Goal: Information Seeking & Learning: Find contact information

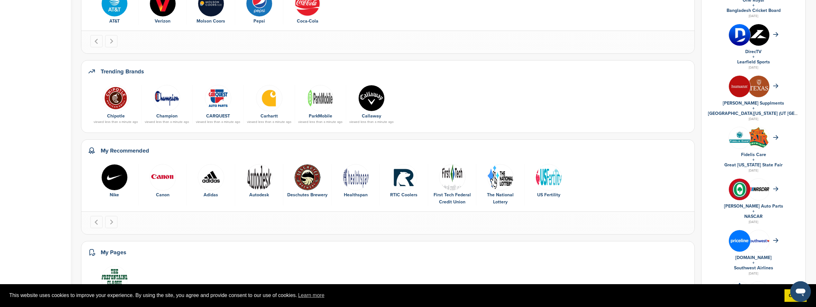
scroll to position [174, 0]
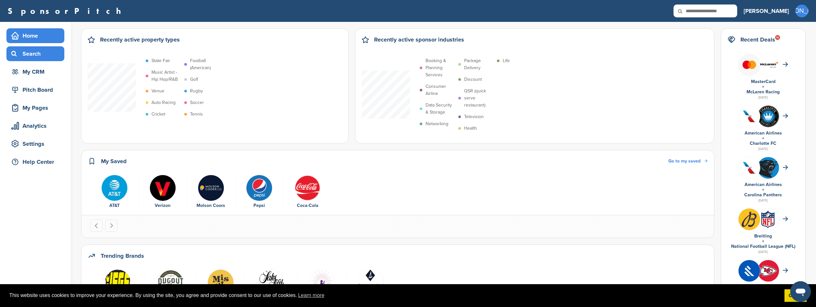
click at [37, 56] on div "Search" at bounding box center [37, 54] width 55 height 12
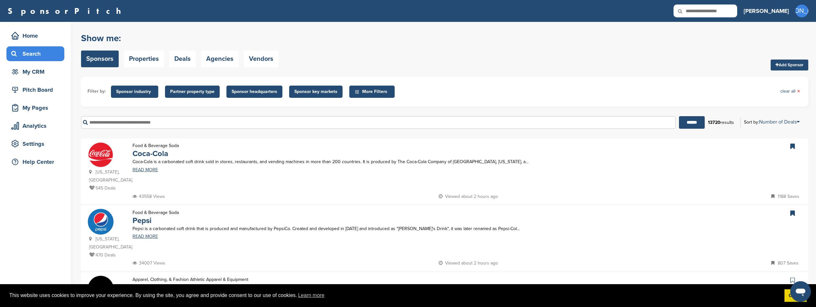
click at [154, 123] on input "text" at bounding box center [378, 122] width 595 height 13
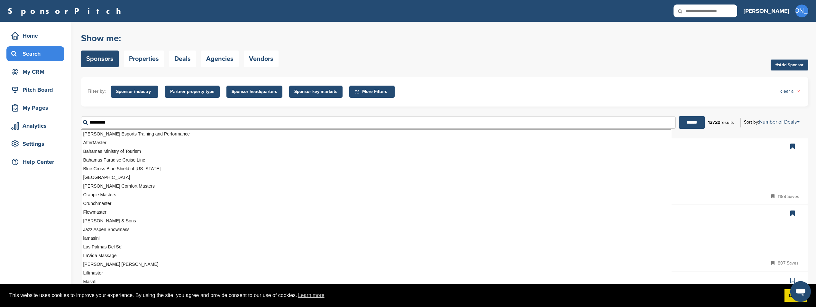
click at [679, 116] on input "******" at bounding box center [692, 122] width 26 height 13
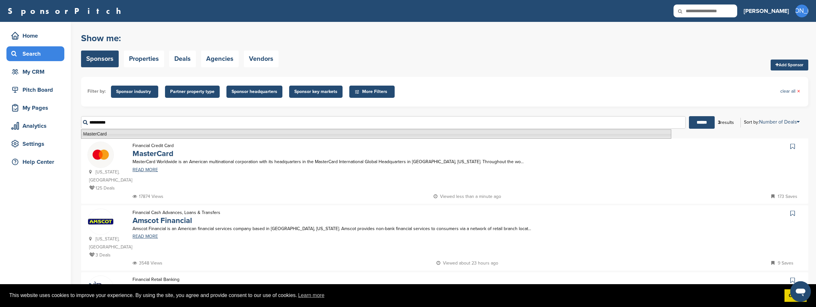
click at [192, 135] on li "MasterCard" at bounding box center [376, 133] width 590 height 9
type input "**********"
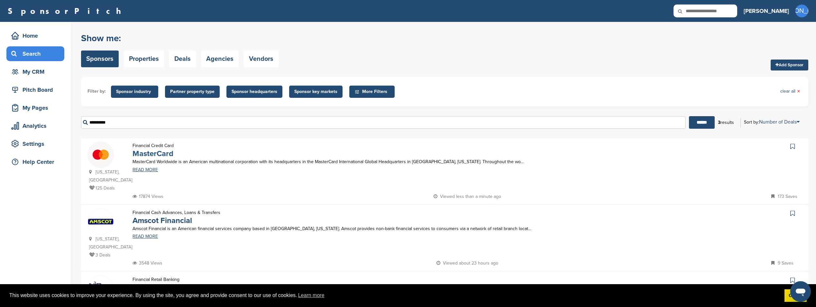
click at [160, 152] on link "MasterCard" at bounding box center [153, 153] width 41 height 9
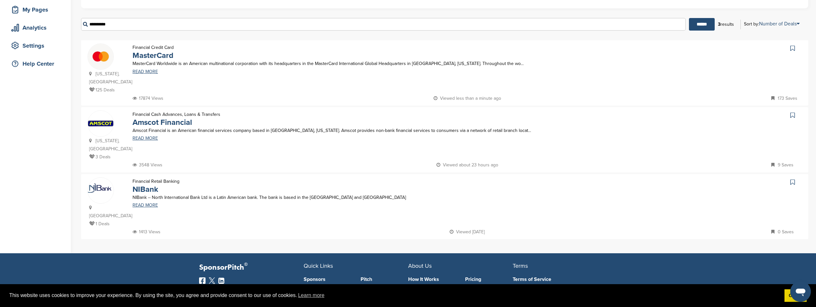
scroll to position [32, 0]
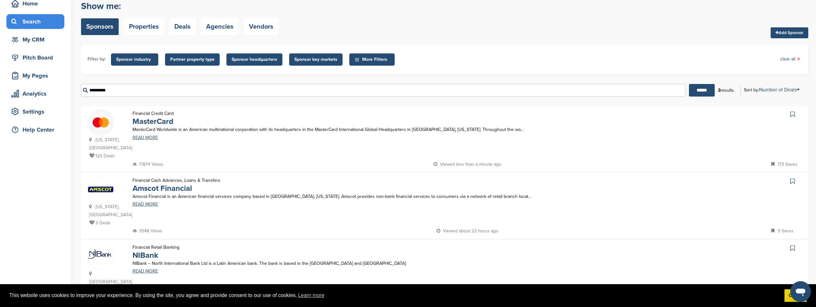
click at [139, 62] on span "Sponsor industry" at bounding box center [134, 59] width 37 height 7
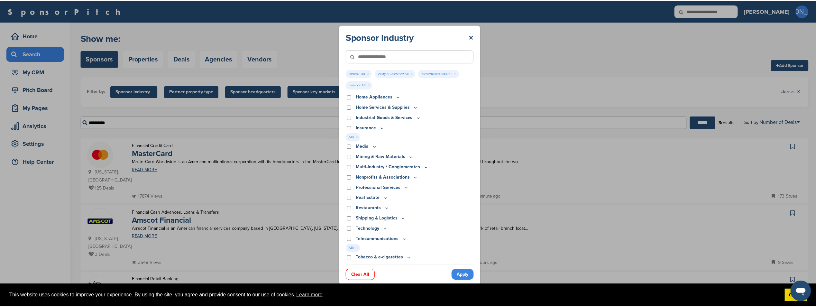
scroll to position [158, 0]
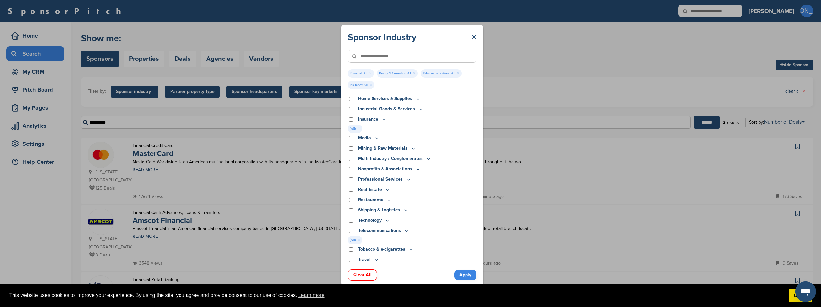
click at [458, 275] on link "Apply" at bounding box center [465, 275] width 22 height 11
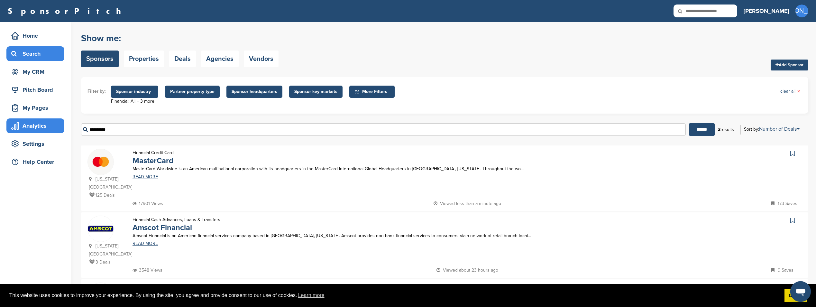
drag, startPoint x: 119, startPoint y: 134, endPoint x: 63, endPoint y: 124, distance: 57.2
click at [62, 130] on div "Home Search My CRM Pitch Board My Pages Analytics Settings Help Center You have…" at bounding box center [408, 190] width 816 height 337
click at [689, 123] on input "******" at bounding box center [702, 129] width 26 height 13
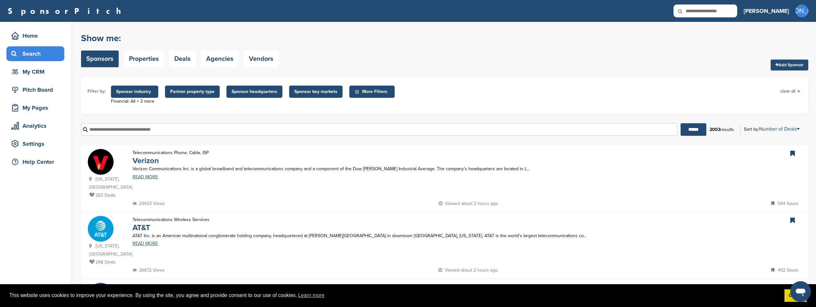
click at [146, 164] on link "Verizon" at bounding box center [146, 160] width 26 height 9
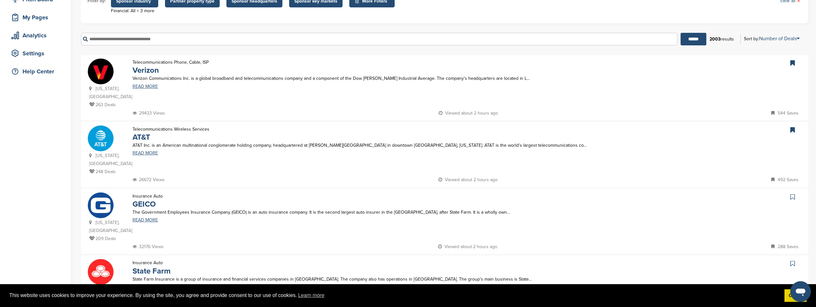
scroll to position [97, 0]
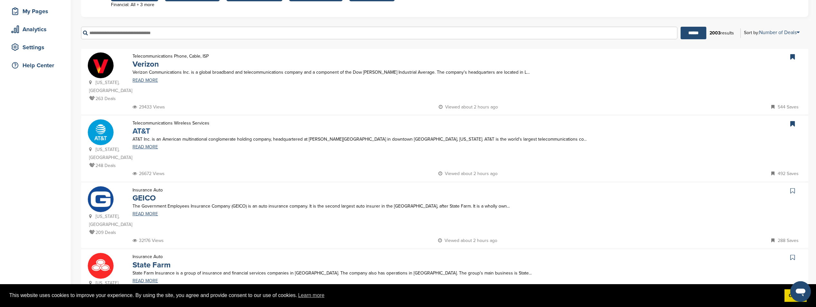
click at [143, 134] on link "AT&T" at bounding box center [142, 130] width 18 height 9
click at [142, 62] on link "Verizon" at bounding box center [146, 64] width 26 height 9
click at [149, 193] on link "GEICO" at bounding box center [144, 197] width 23 height 9
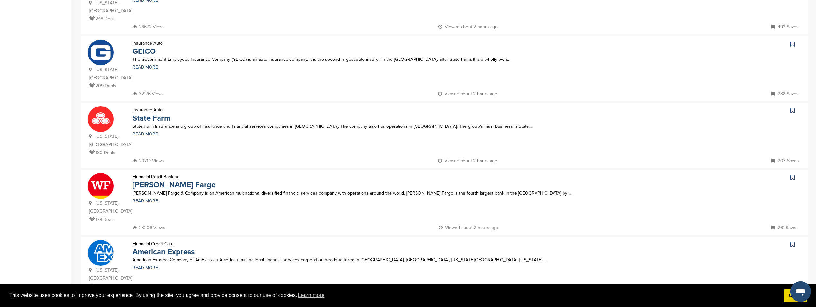
scroll to position [257, 0]
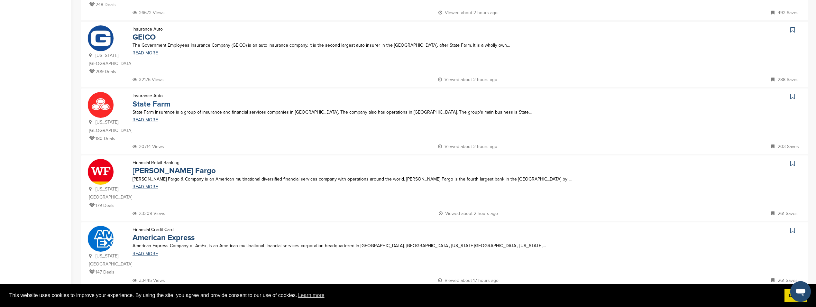
click at [148, 99] on link "State Farm" at bounding box center [152, 103] width 38 height 9
click at [162, 166] on link "Wells Fargo" at bounding box center [174, 170] width 83 height 9
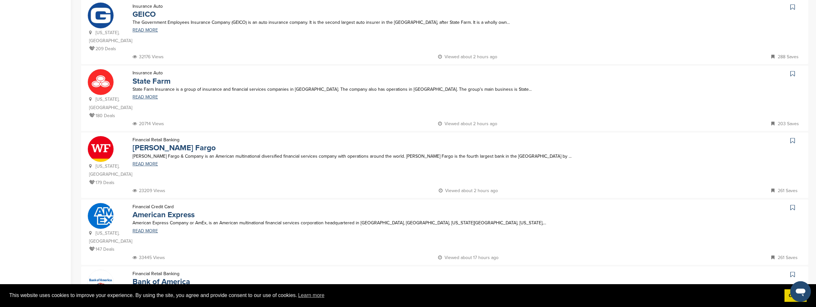
scroll to position [354, 0]
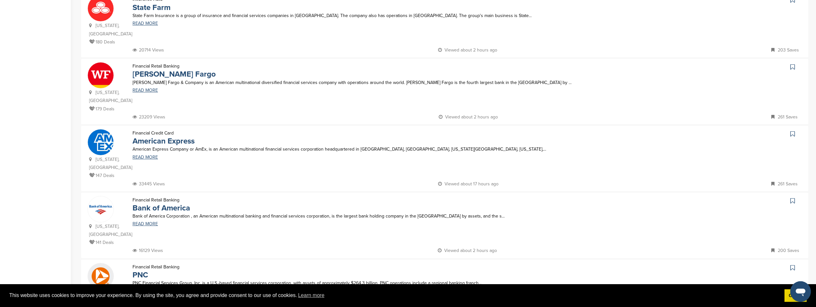
click at [162, 145] on p "American Express Company or AmEx, is an American multinational financial servic…" at bounding box center [380, 149] width 494 height 8
click at [162, 136] on link "American Express" at bounding box center [164, 140] width 62 height 9
click at [153, 69] on link "Wells Fargo" at bounding box center [174, 73] width 83 height 9
click at [163, 203] on link "Bank of America" at bounding box center [162, 207] width 58 height 9
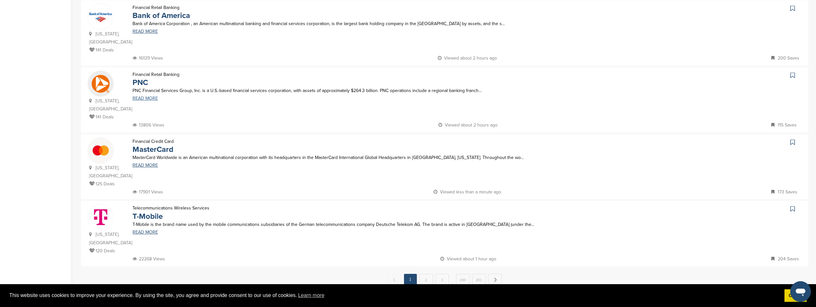
scroll to position [547, 0]
click at [139, 77] on link "PNC" at bounding box center [140, 81] width 15 height 9
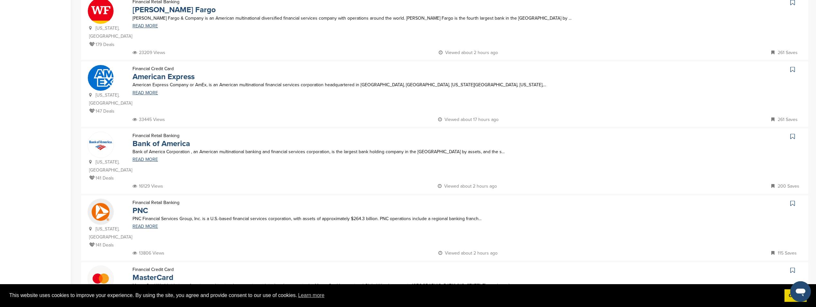
scroll to position [579, 0]
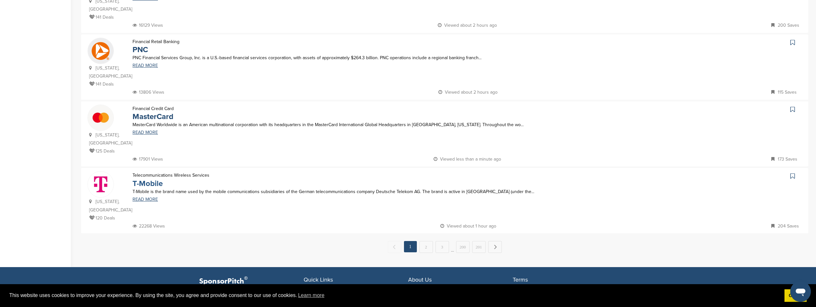
click at [154, 179] on link "T-Mobile" at bounding box center [148, 183] width 30 height 9
click at [489, 241] on link "Next →" at bounding box center [495, 247] width 14 height 12
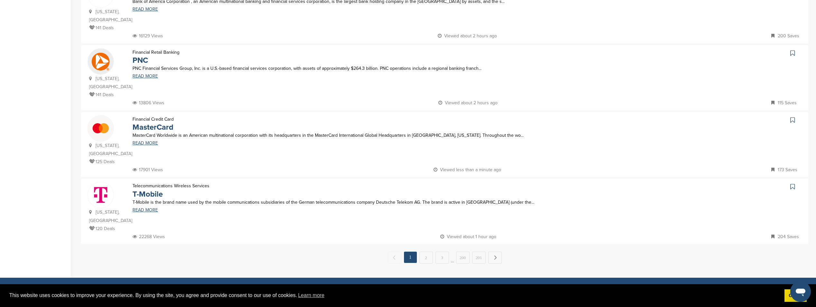
scroll to position [0, 0]
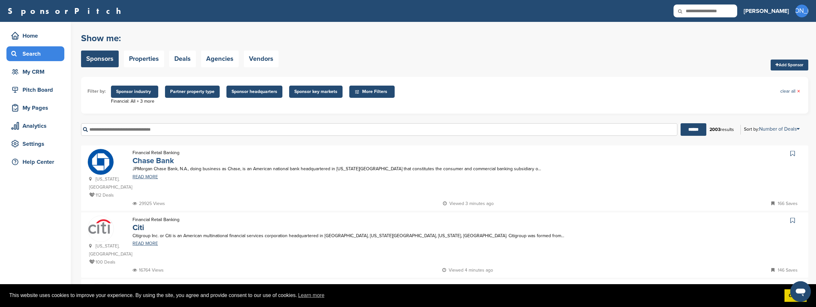
click at [148, 162] on link "Chase Bank" at bounding box center [154, 160] width 42 height 9
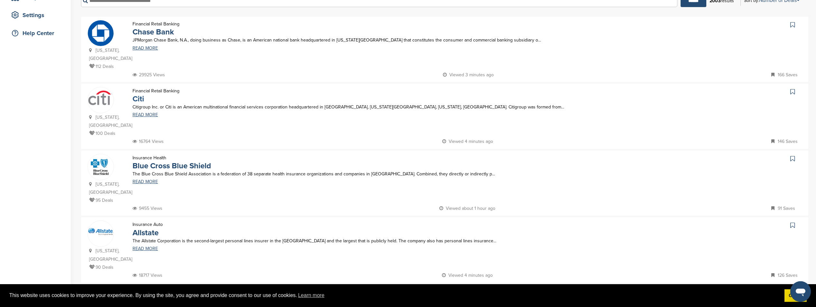
click at [138, 101] on link "Citi" at bounding box center [139, 98] width 12 height 9
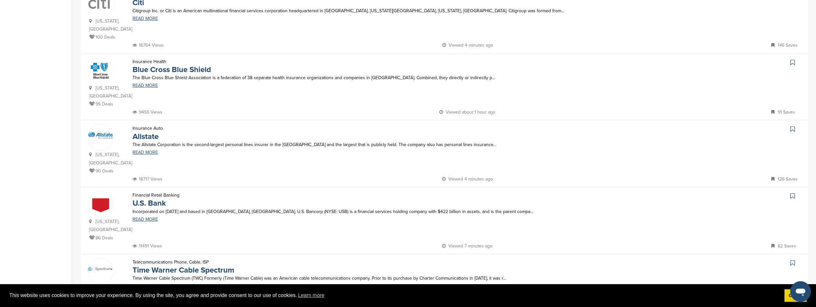
scroll to position [225, 0]
click at [146, 132] on link "Allstate" at bounding box center [146, 136] width 26 height 9
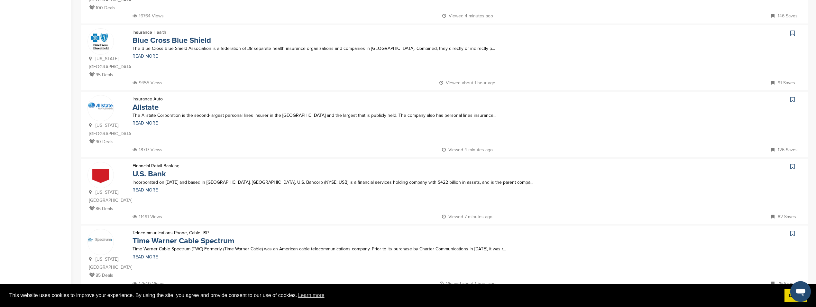
scroll to position [322, 0]
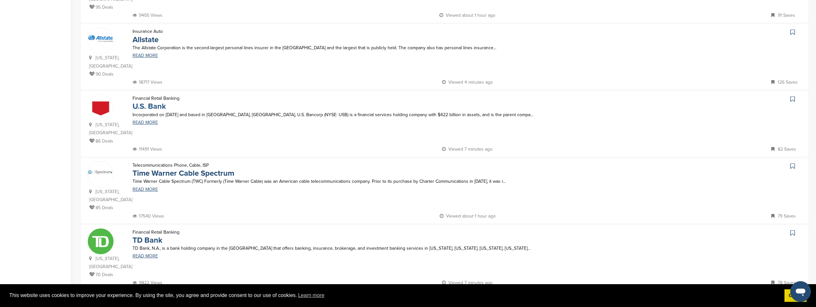
click at [138, 102] on link "U.S. Bank" at bounding box center [149, 106] width 33 height 9
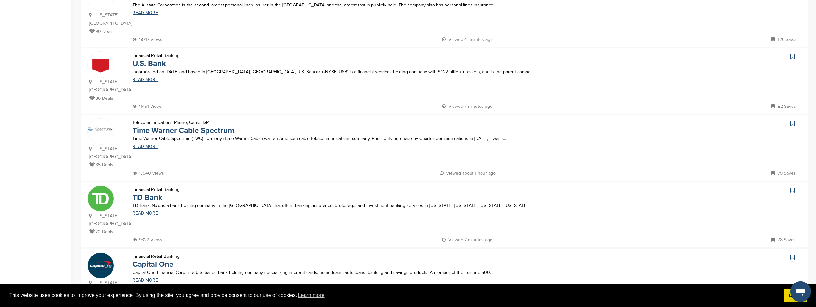
scroll to position [386, 0]
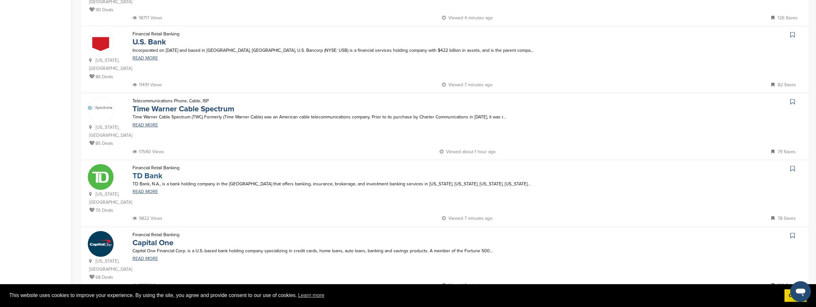
click at [151, 171] on link "TD Bank" at bounding box center [148, 175] width 30 height 9
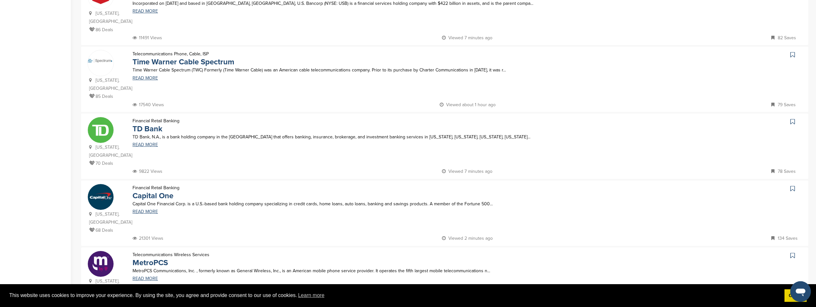
scroll to position [515, 0]
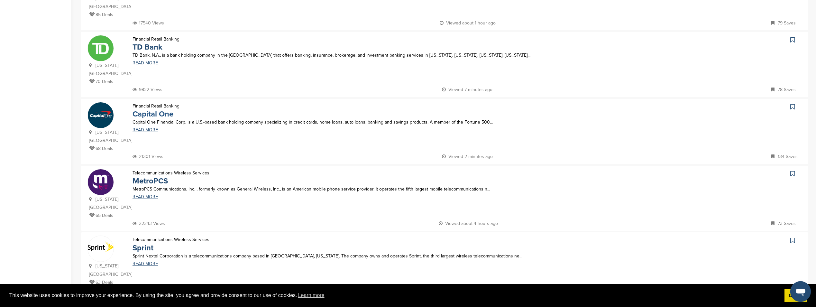
click at [169, 109] on link "Capital One" at bounding box center [153, 113] width 41 height 9
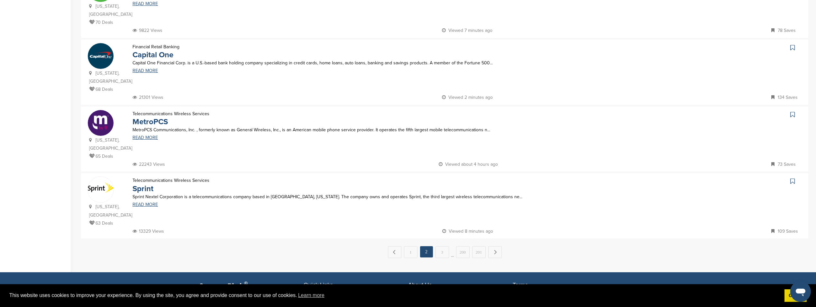
scroll to position [579, 0]
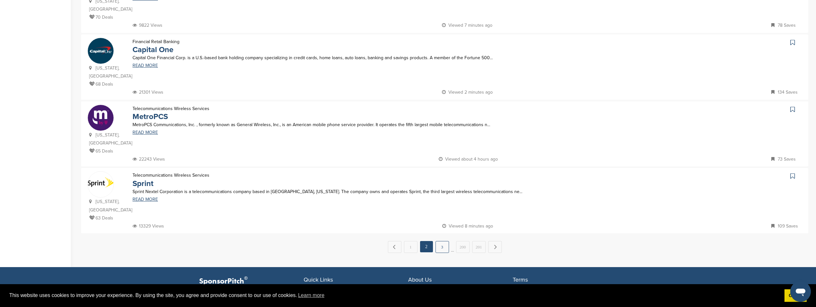
click at [445, 241] on link "3" at bounding box center [443, 247] width 14 height 12
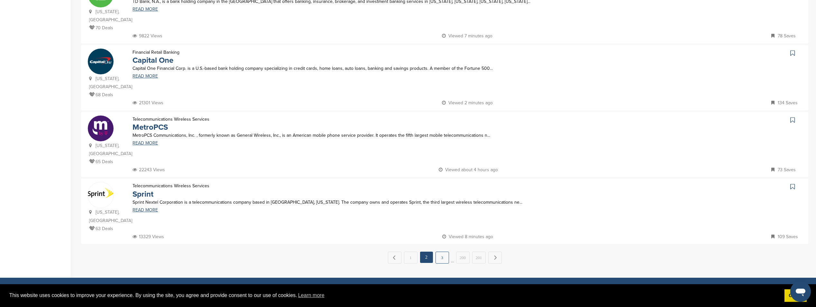
scroll to position [0, 0]
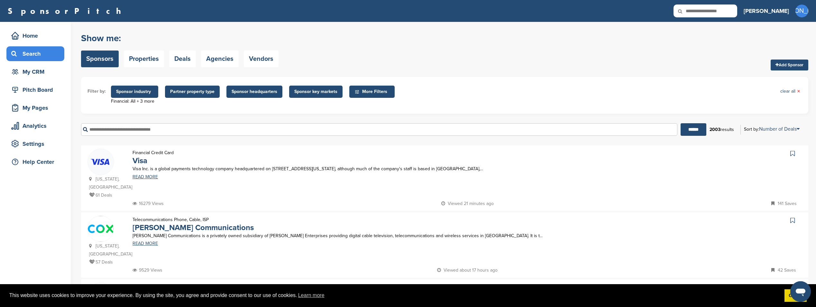
click at [139, 166] on p "Visa Inc. is a global payments technology company headquartered on 595 Market S…" at bounding box center [380, 169] width 494 height 8
click at [140, 164] on link "Visa" at bounding box center [140, 160] width 15 height 9
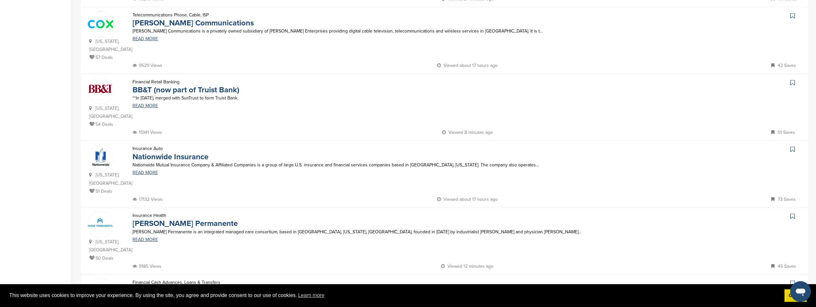
scroll to position [257, 0]
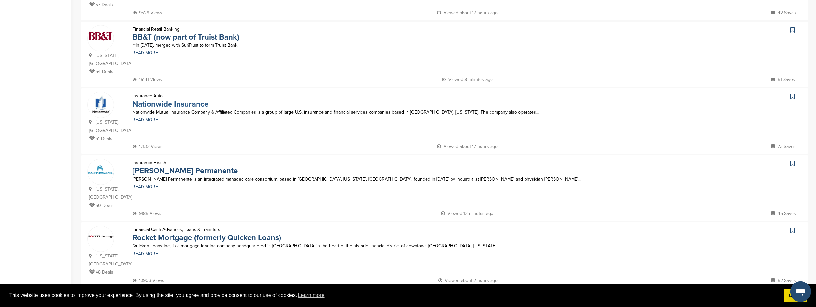
click at [190, 99] on link "Nationwide Insurance" at bounding box center [171, 103] width 76 height 9
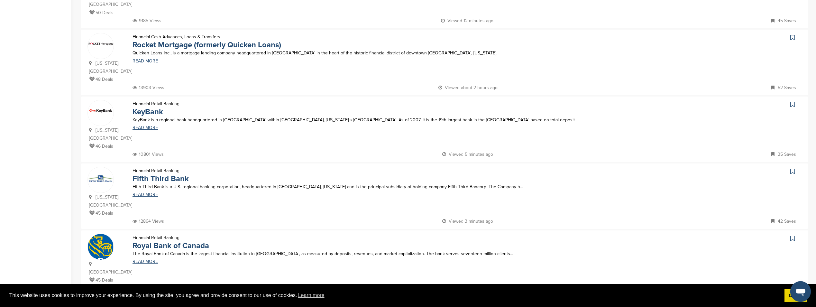
scroll to position [450, 0]
click at [158, 107] on link "KeyBank" at bounding box center [148, 111] width 31 height 9
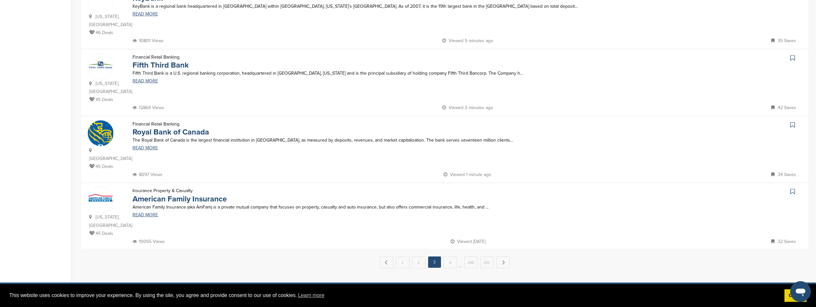
scroll to position [564, 0]
click at [450, 256] on link "4" at bounding box center [451, 262] width 14 height 12
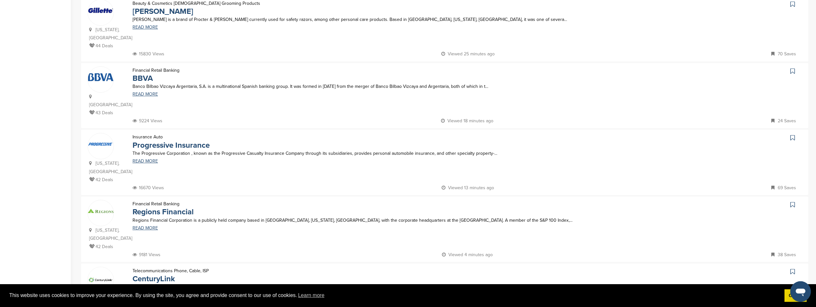
scroll to position [401, 0]
click at [200, 140] on link "Progressive Insurance" at bounding box center [171, 144] width 77 height 9
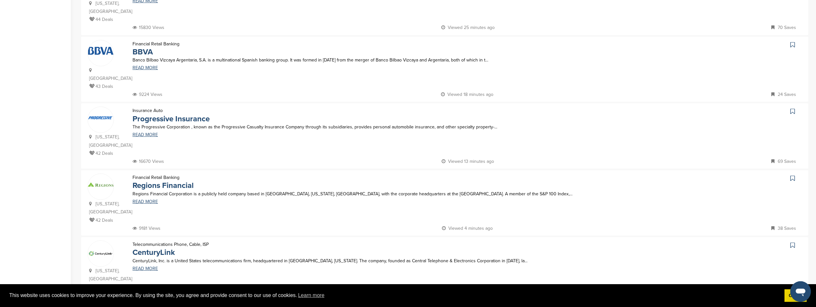
scroll to position [530, 0]
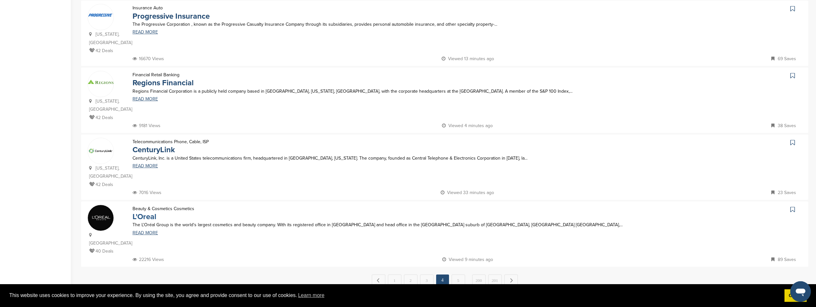
click at [145, 212] on link "L'Oreal" at bounding box center [145, 216] width 24 height 9
click at [458, 274] on link "5" at bounding box center [459, 280] width 14 height 12
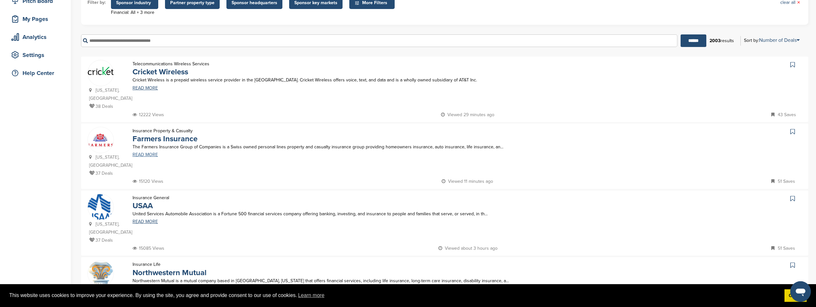
scroll to position [161, 0]
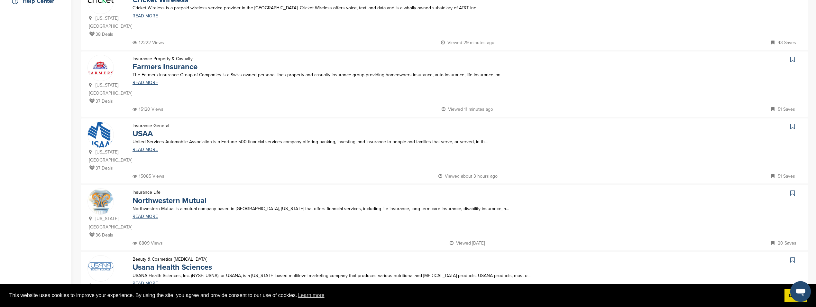
click at [399, 145] on p "United Services Automobile Association is a Fortune 500 financial services comp…" at bounding box center [380, 142] width 494 height 8
drag, startPoint x: 399, startPoint y: 144, endPoint x: 392, endPoint y: 144, distance: 6.8
click at [398, 144] on p "United Services Automobile Association is a Fortune 500 financial services comp…" at bounding box center [380, 142] width 494 height 8
click at [146, 151] on link "READ MORE" at bounding box center [380, 149] width 494 height 5
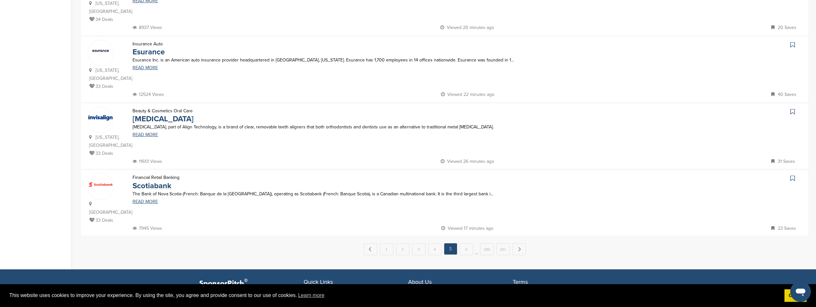
scroll to position [579, 0]
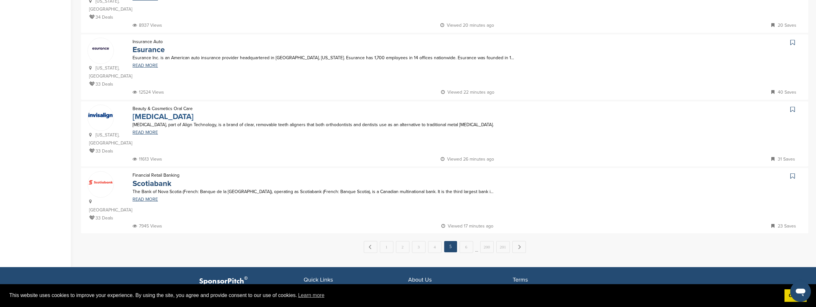
click at [155, 112] on link "Invisalign" at bounding box center [163, 116] width 61 height 9
click at [464, 241] on link "6" at bounding box center [467, 247] width 14 height 12
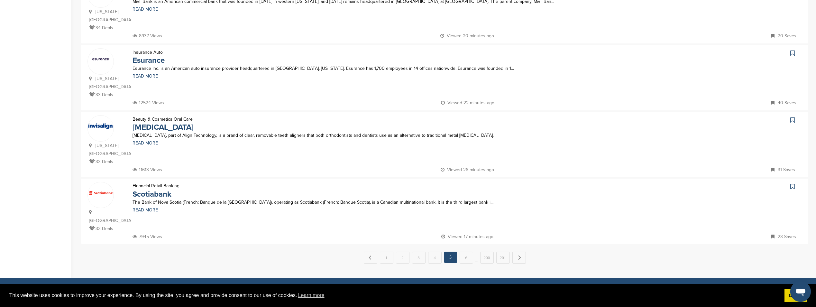
scroll to position [0, 0]
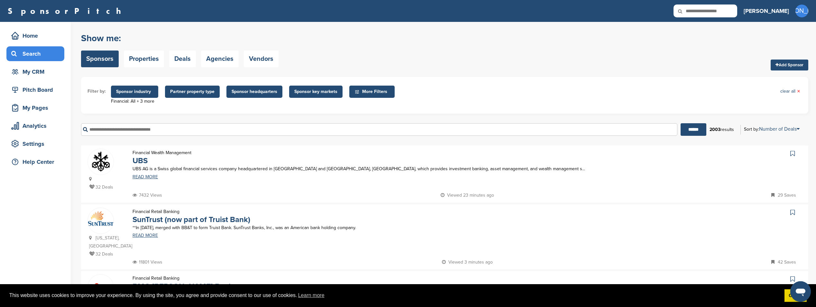
click at [257, 93] on span "Sponsor headquarters" at bounding box center [255, 91] width 46 height 7
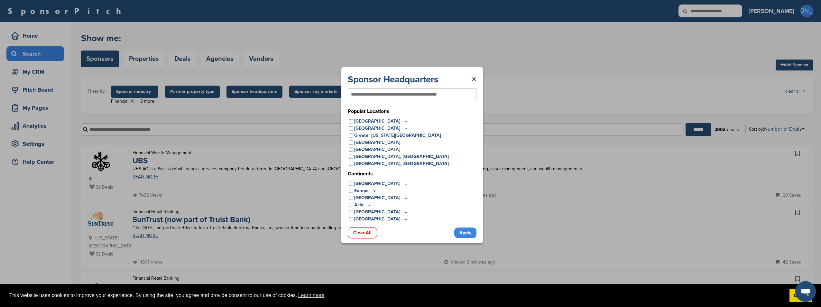
click at [364, 119] on p "[GEOGRAPHIC_DATA]" at bounding box center [381, 121] width 54 height 7
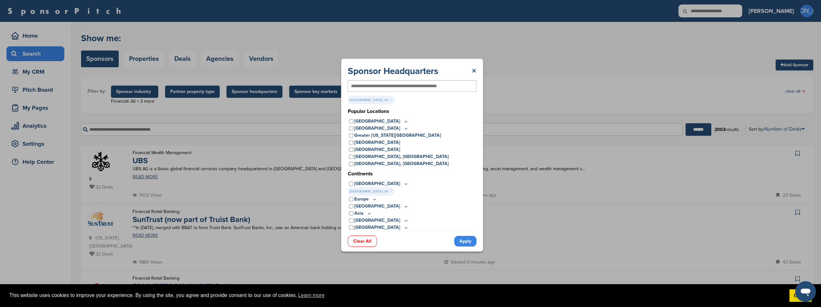
click at [461, 237] on link "Apply" at bounding box center [465, 241] width 22 height 11
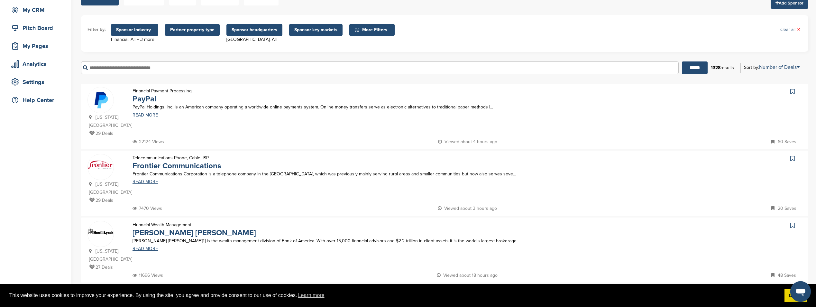
scroll to position [64, 0]
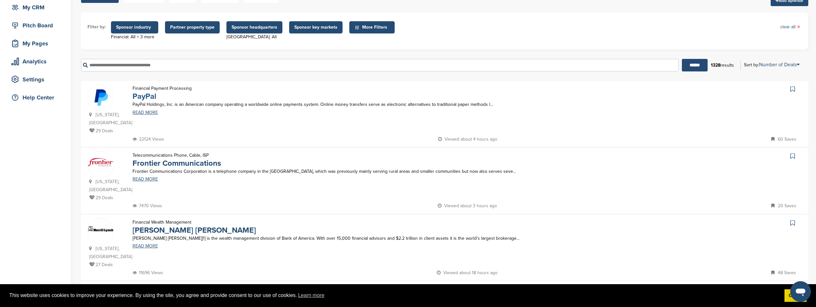
click at [143, 93] on link "PayPal" at bounding box center [145, 96] width 24 height 9
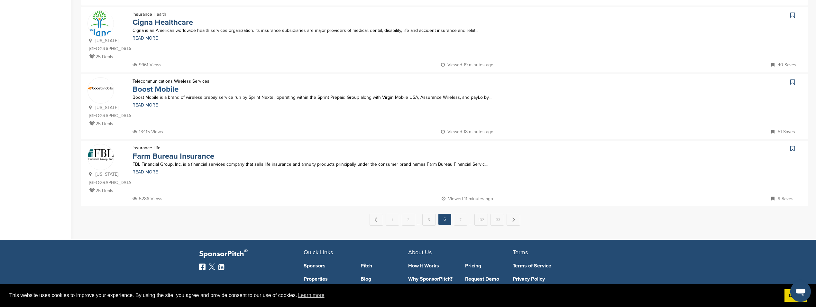
scroll to position [611, 0]
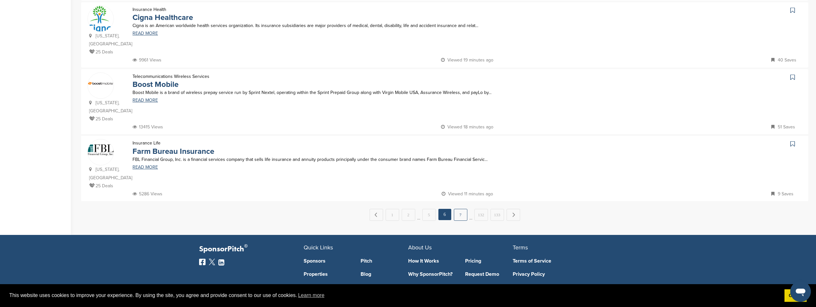
click at [457, 209] on link "7" at bounding box center [461, 215] width 14 height 12
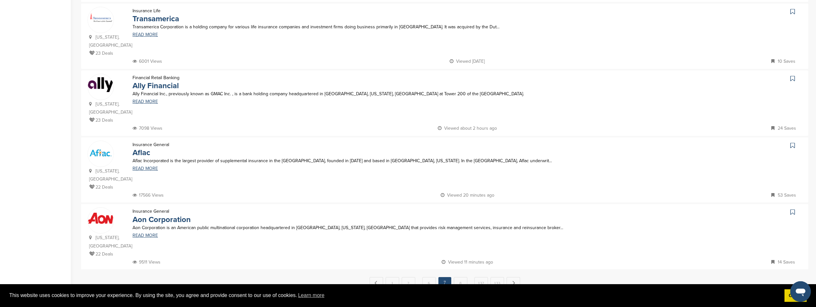
scroll to position [547, 0]
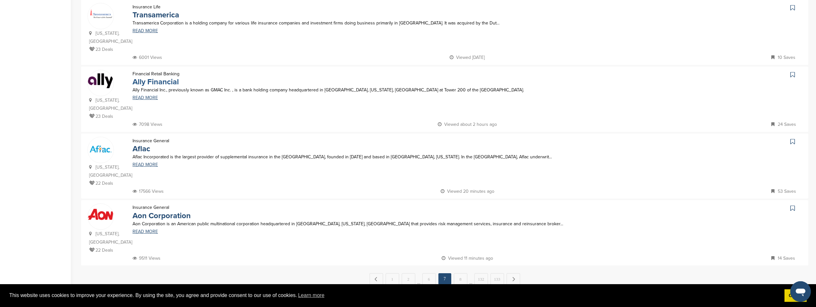
click at [152, 77] on link "Ally Financial" at bounding box center [156, 81] width 46 height 9
click at [149, 144] on link "Aflac" at bounding box center [142, 148] width 18 height 9
click at [457, 273] on link "8" at bounding box center [461, 279] width 14 height 12
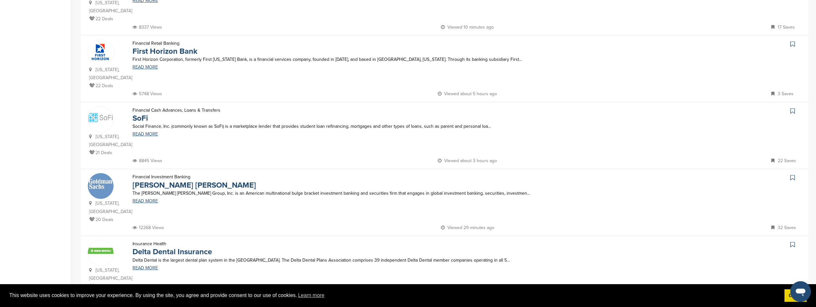
scroll to position [193, 0]
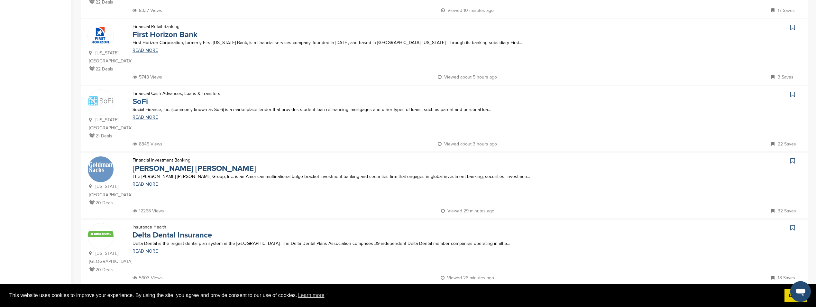
click at [146, 97] on link "SoFi" at bounding box center [140, 101] width 15 height 9
click at [144, 97] on link "SoFi" at bounding box center [140, 101] width 15 height 9
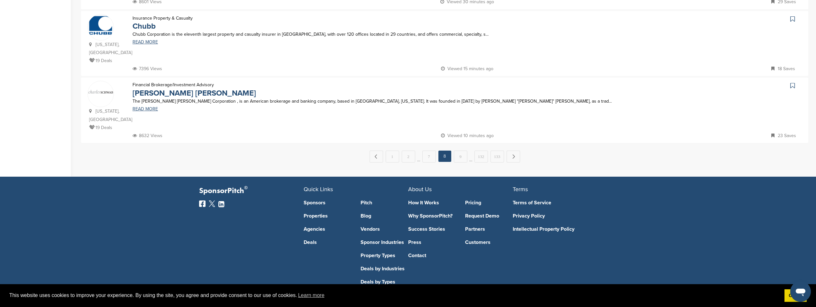
scroll to position [680, 0]
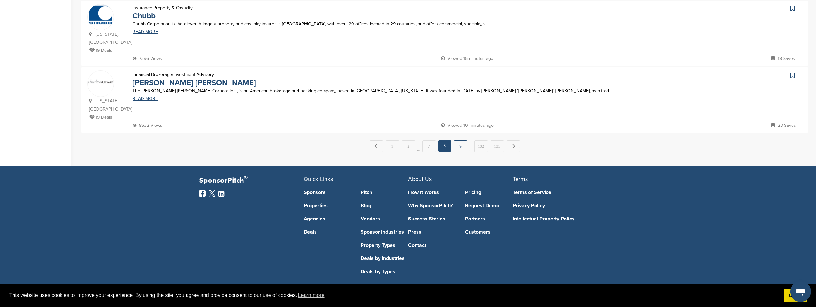
click at [461, 140] on link "9" at bounding box center [461, 146] width 14 height 12
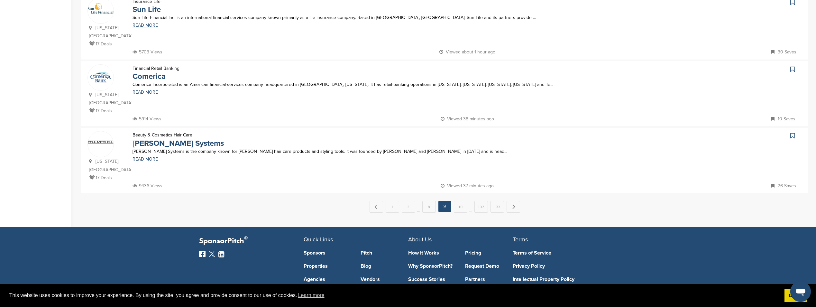
scroll to position [643, 0]
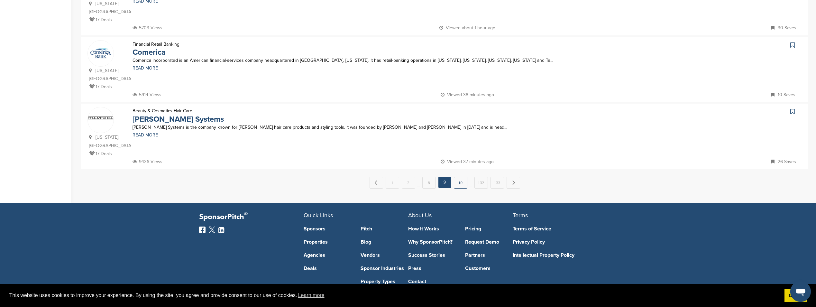
click at [465, 177] on link "10" at bounding box center [461, 183] width 14 height 12
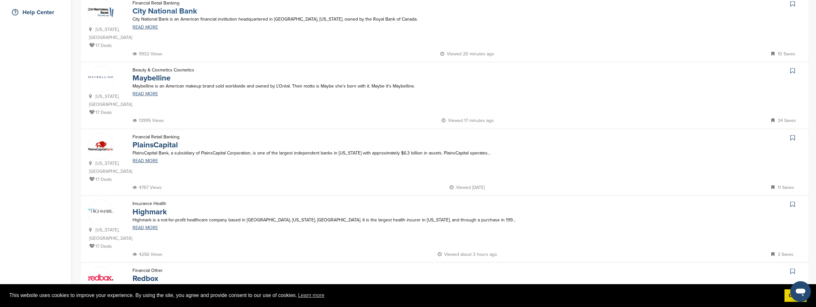
scroll to position [161, 0]
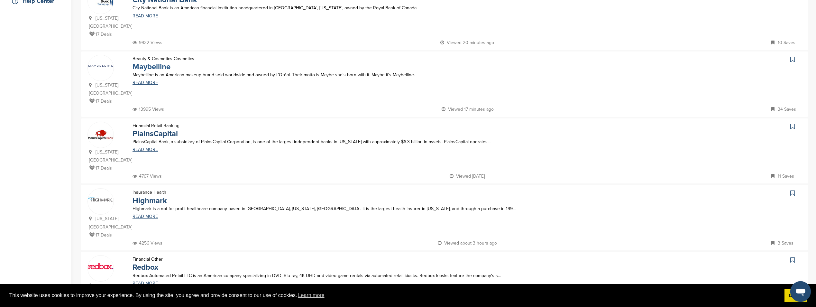
click at [164, 64] on link "Maybelline" at bounding box center [152, 66] width 38 height 9
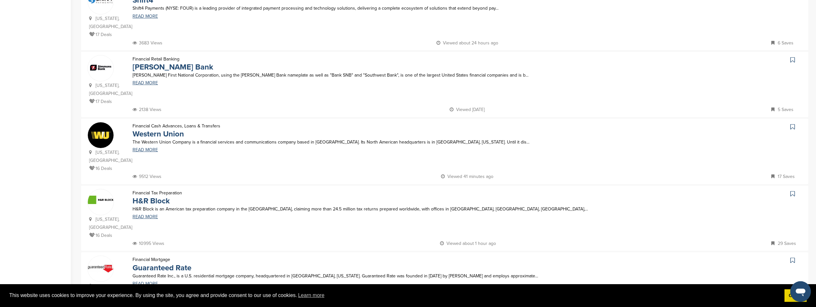
scroll to position [515, 0]
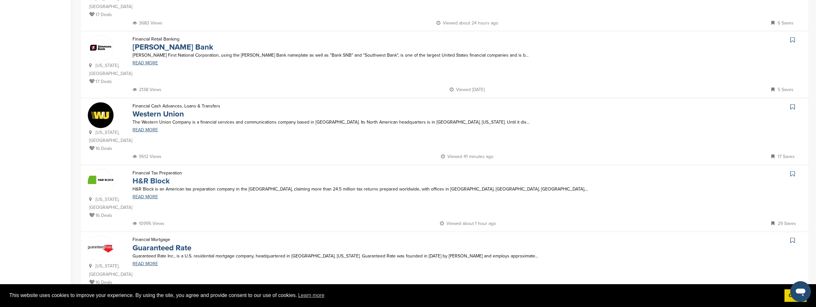
click at [152, 176] on link "H&R Block" at bounding box center [151, 180] width 37 height 9
click at [457, 305] on link "11" at bounding box center [461, 311] width 14 height 12
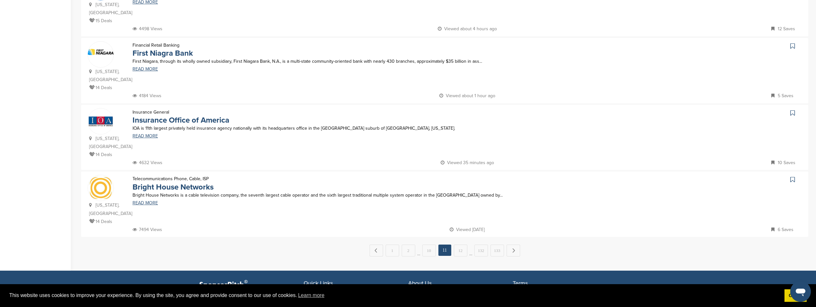
scroll to position [579, 0]
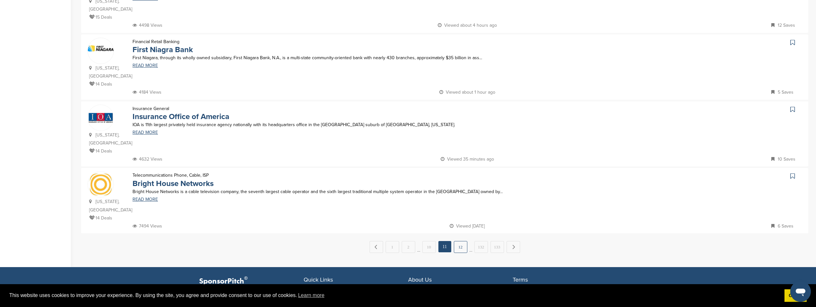
click at [458, 241] on link "12" at bounding box center [461, 247] width 14 height 12
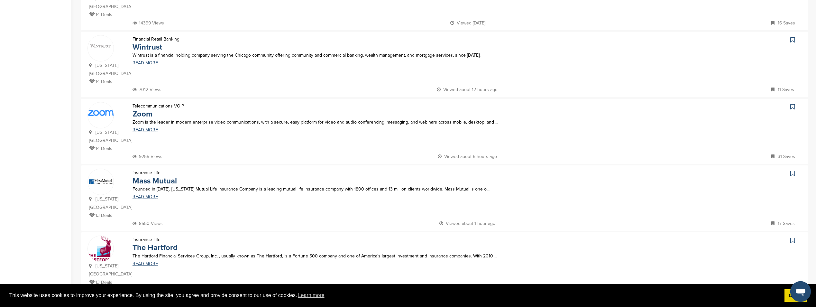
scroll to position [257, 0]
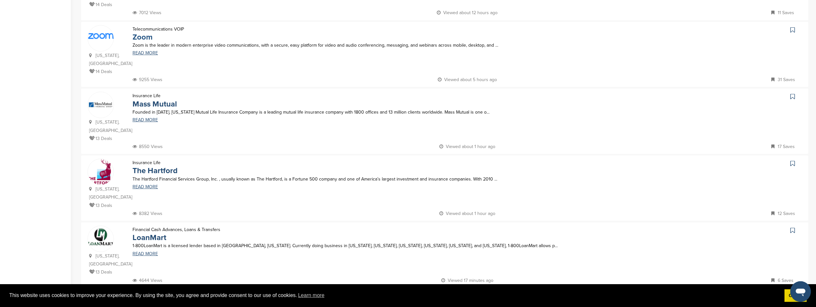
click at [146, 32] on link "Zoom" at bounding box center [143, 36] width 20 height 9
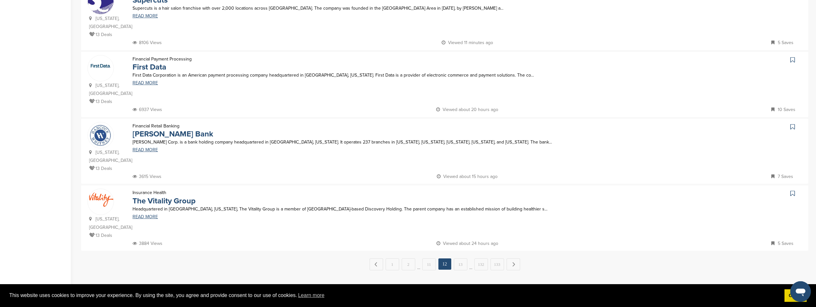
scroll to position [643, 0]
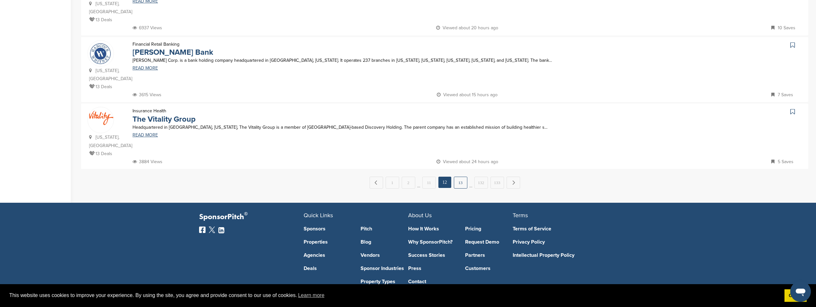
click at [465, 177] on link "13" at bounding box center [461, 183] width 14 height 12
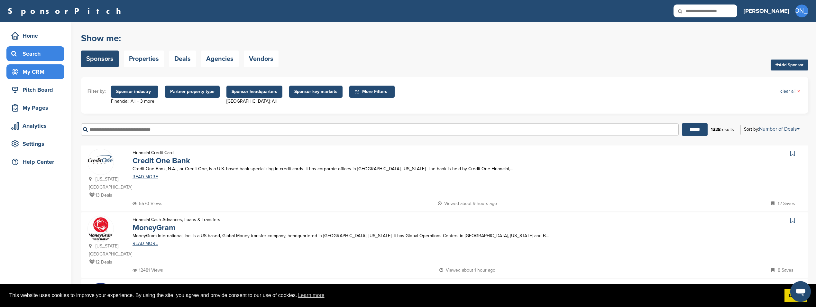
click at [35, 72] on div "My CRM" at bounding box center [37, 72] width 55 height 12
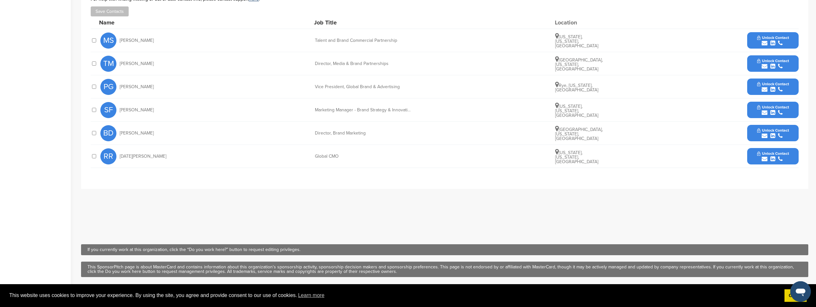
scroll to position [225, 0]
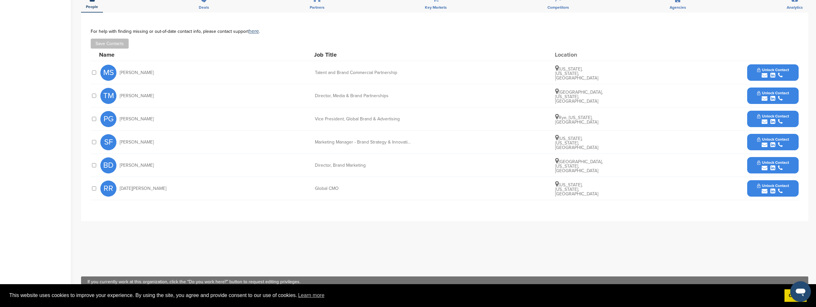
click at [758, 164] on span "Unlock Contact" at bounding box center [773, 162] width 32 height 5
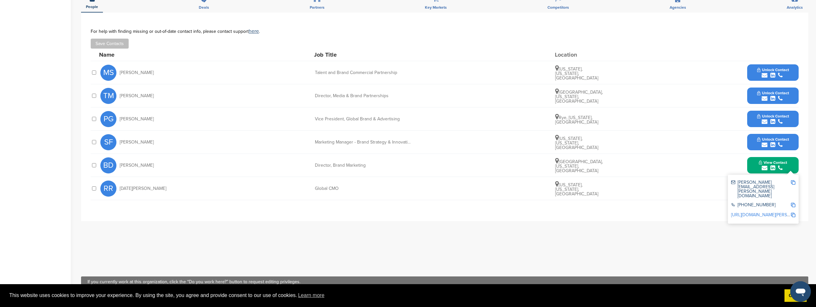
click at [760, 212] on link "http://www.linkedin.com/in/beth-dolan-a95aab49" at bounding box center [770, 214] width 78 height 5
click at [763, 98] on icon "submit" at bounding box center [765, 99] width 6 height 6
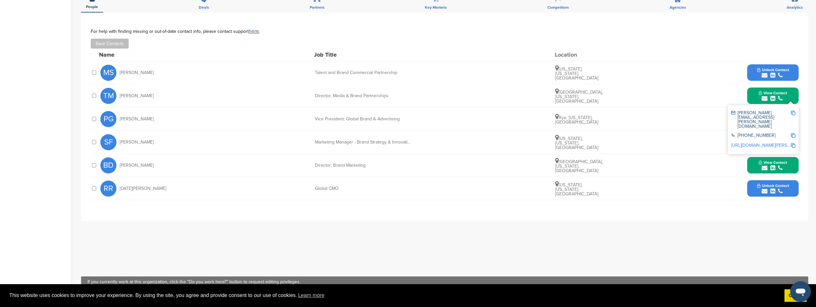
click at [749, 143] on link "http://www.linkedin.com/in/tara-marston-0968811a" at bounding box center [770, 145] width 78 height 5
click at [794, 114] on img at bounding box center [793, 113] width 5 height 5
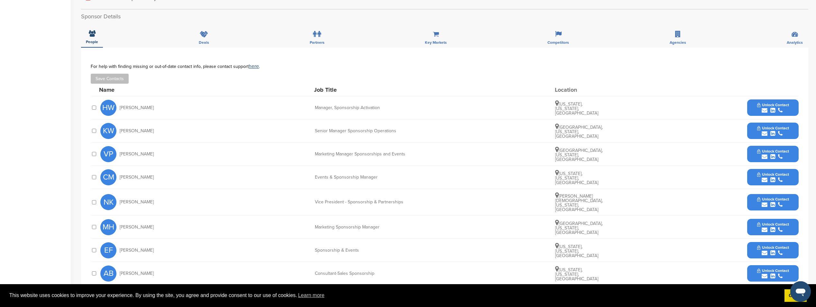
scroll to position [193, 0]
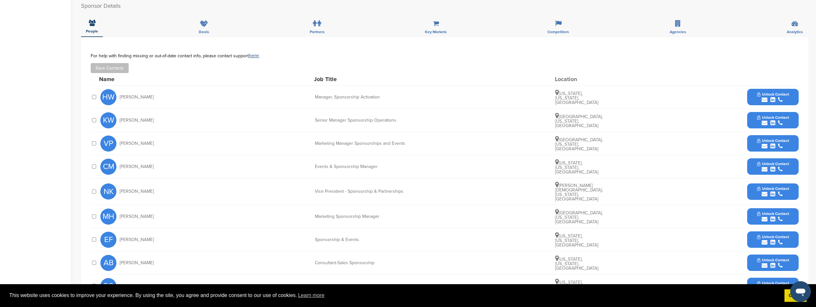
click at [760, 142] on span "Unlock Contact" at bounding box center [773, 140] width 32 height 5
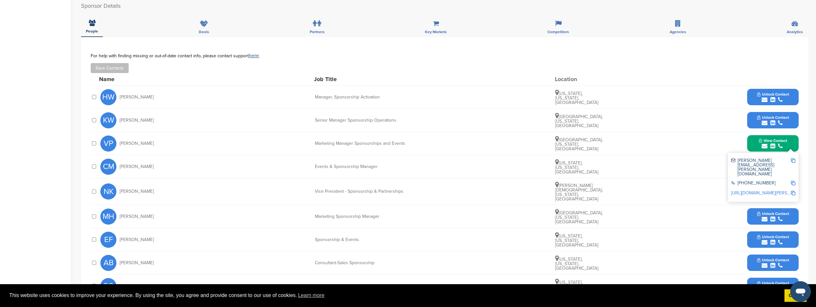
click at [750, 190] on link "[URL][DOMAIN_NAME][PERSON_NAME]" at bounding box center [770, 192] width 78 height 5
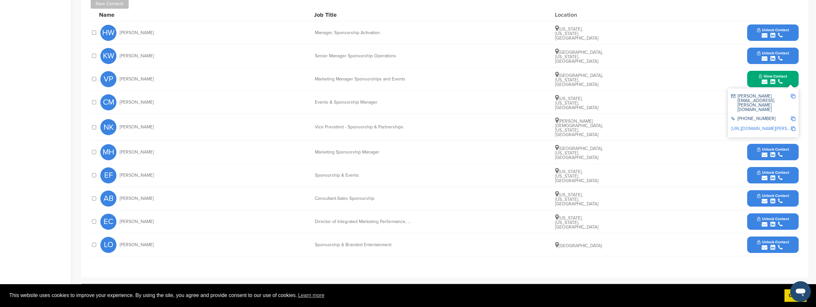
scroll to position [225, 0]
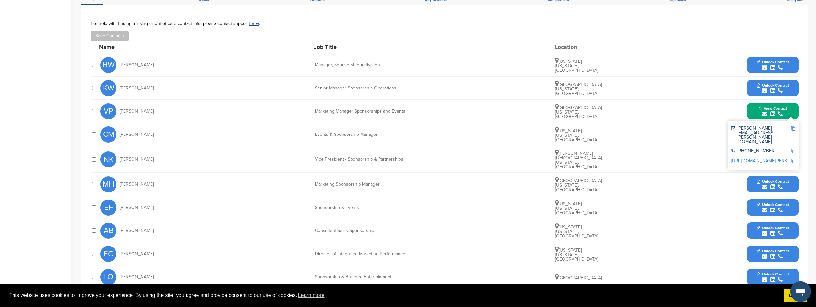
click at [791, 129] on img at bounding box center [793, 128] width 5 height 5
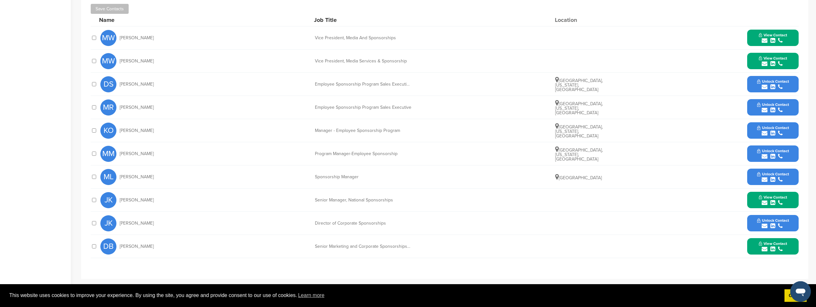
scroll to position [225, 0]
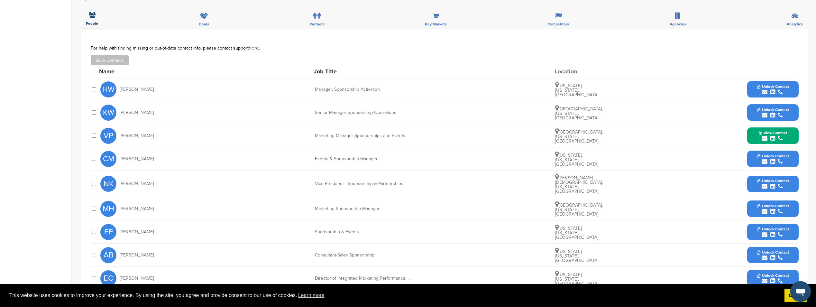
scroll to position [257, 0]
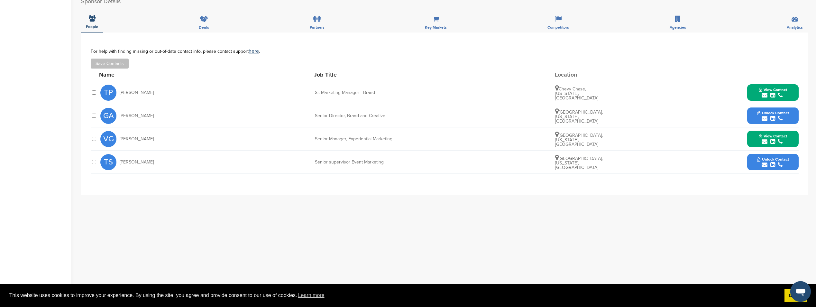
scroll to position [257, 0]
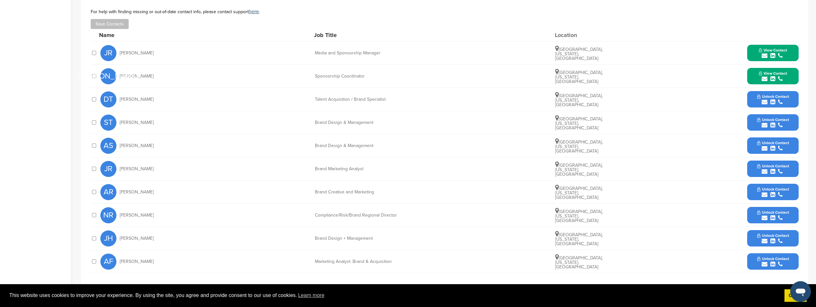
scroll to position [290, 0]
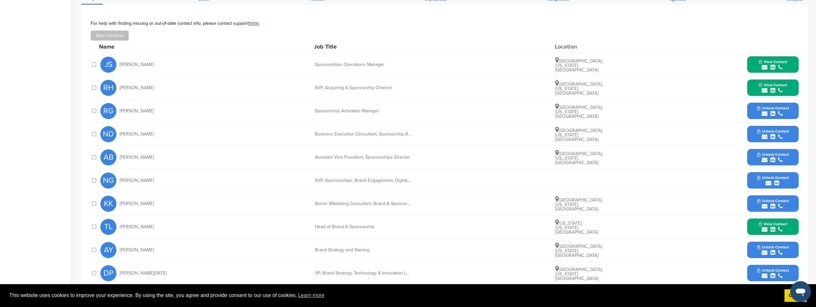
scroll to position [290, 0]
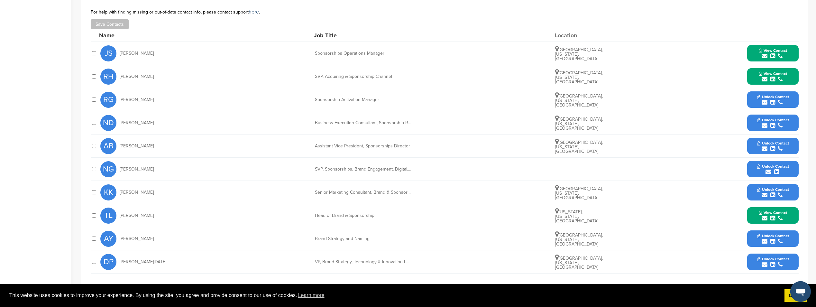
click at [774, 99] on icon "submit" at bounding box center [773, 102] width 5 height 6
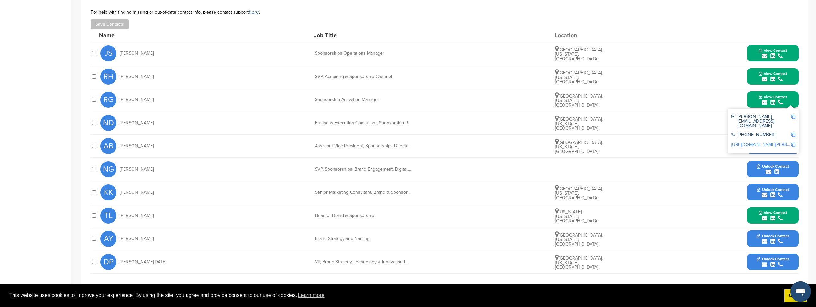
click at [762, 142] on link "http://www.linkedin.com/in/rebecca-grow-4527575" at bounding box center [770, 144] width 78 height 5
click at [793, 115] on img at bounding box center [793, 117] width 5 height 5
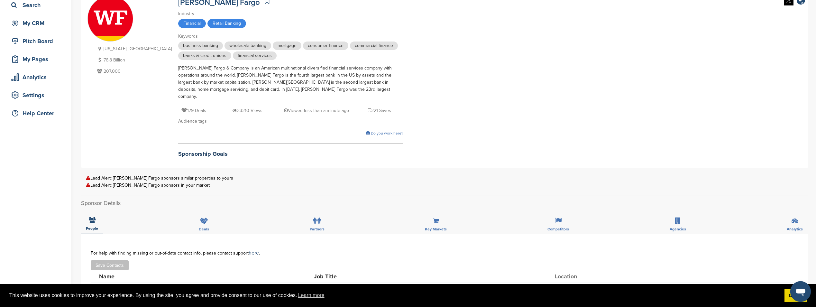
scroll to position [0, 0]
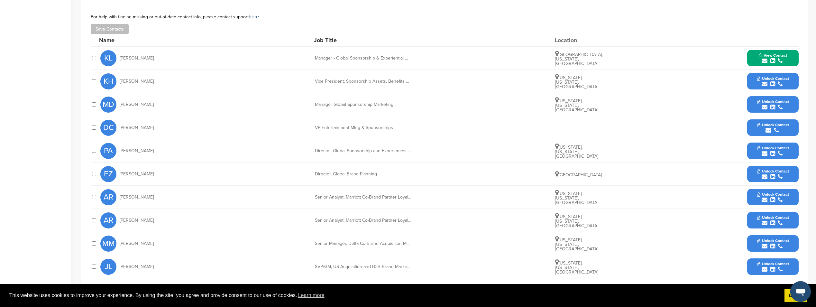
scroll to position [193, 0]
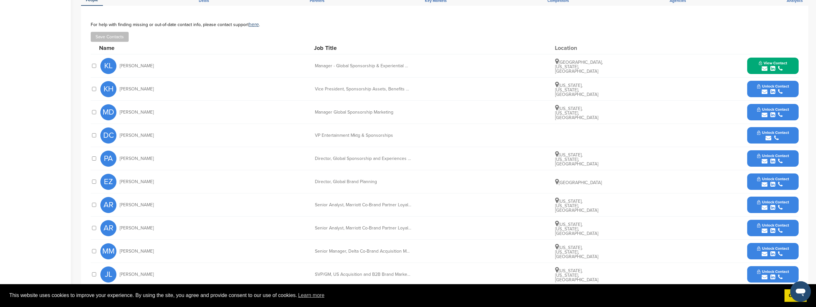
click at [758, 112] on div "submit" at bounding box center [773, 115] width 32 height 6
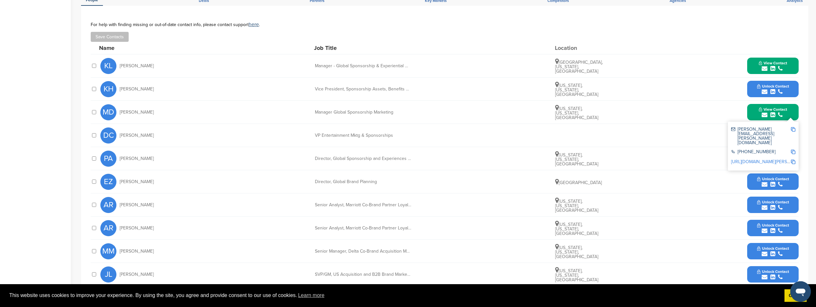
click at [763, 159] on link "[URL][DOMAIN_NAME][PERSON_NAME]" at bounding box center [770, 161] width 78 height 5
click at [423, 128] on div "DC [PERSON_NAME] VP Entertainment Mktg & Sponsorships Unlock Contact" at bounding box center [449, 135] width 698 height 23
click at [771, 158] on icon "submit" at bounding box center [773, 161] width 5 height 6
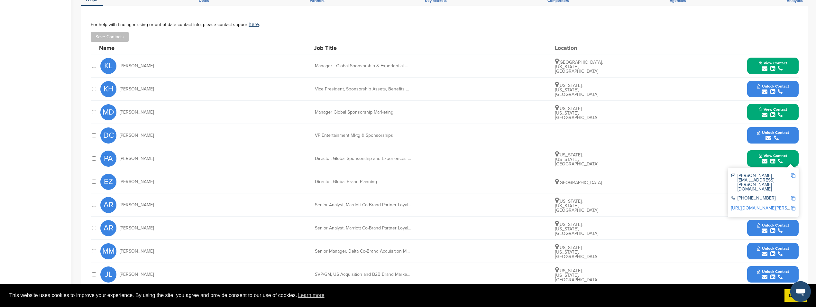
click at [774, 205] on link "http://www.linkedin.com/in/paige-auerbach-4a23a153" at bounding box center [770, 207] width 78 height 5
click at [793, 173] on img at bounding box center [793, 175] width 5 height 5
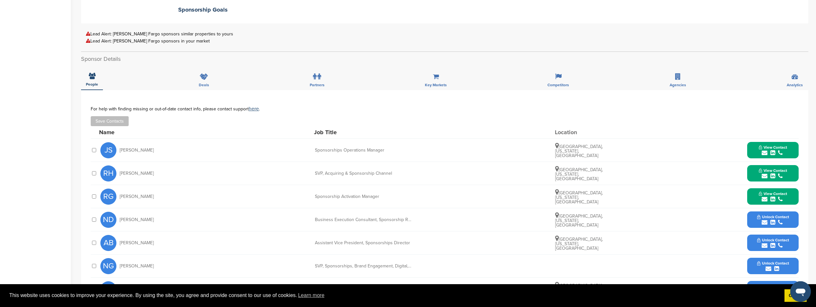
scroll to position [257, 0]
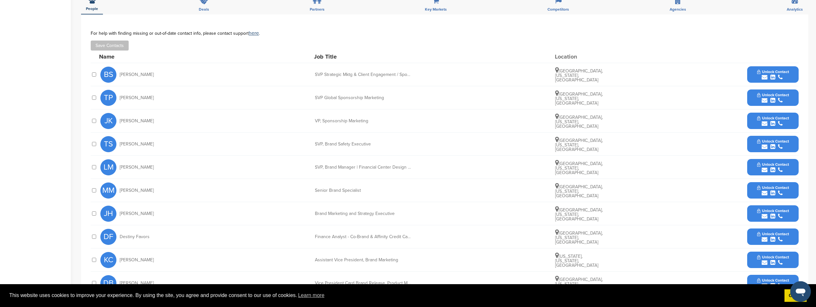
scroll to position [193, 0]
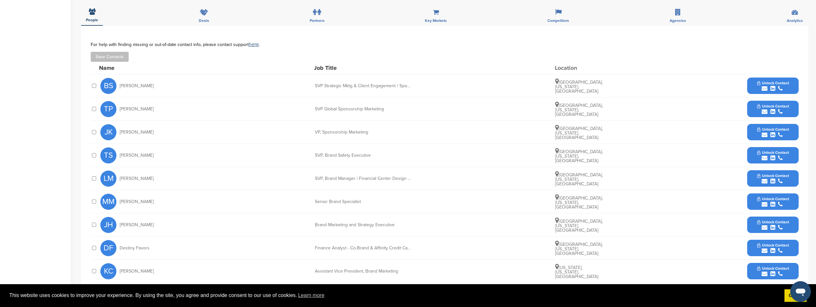
click at [757, 84] on span "Unlock Contact" at bounding box center [773, 83] width 32 height 5
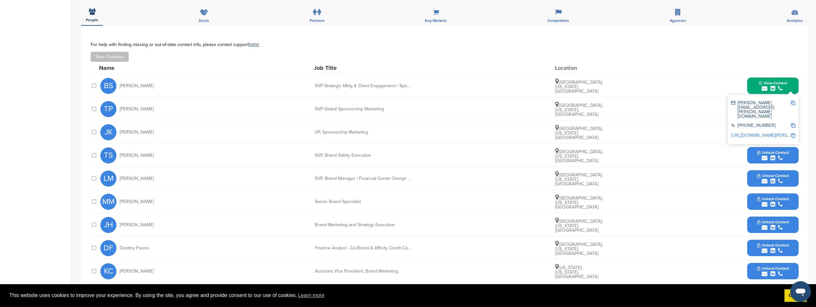
click at [748, 133] on link "http://www.linkedin.com/in/brian-siegel-68553721" at bounding box center [770, 135] width 78 height 5
click at [398, 64] on div "Name Job Title Location" at bounding box center [449, 68] width 700 height 12
click at [726, 97] on div "BS Brian Siegel SVP Strategic Mktg & Client Engagement / Sponsorships Charlotte…" at bounding box center [449, 85] width 698 height 23
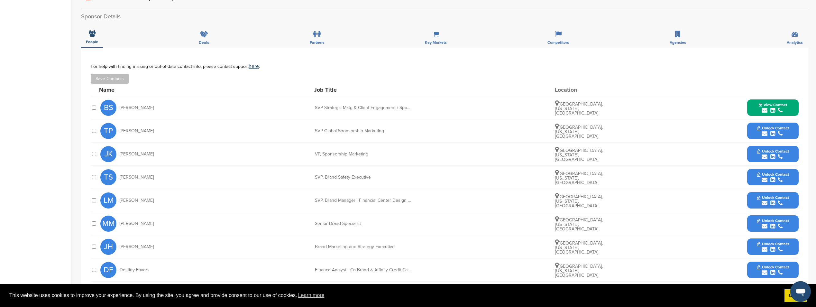
scroll to position [161, 0]
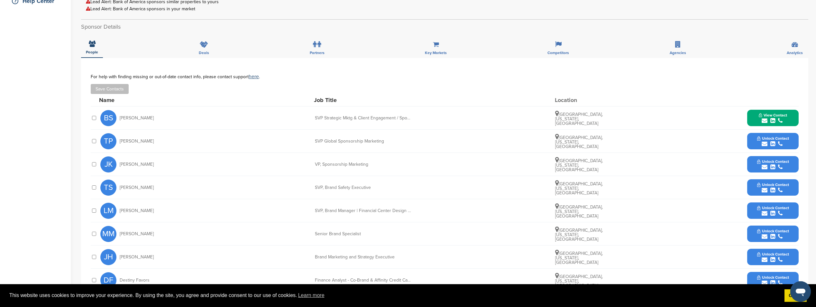
click at [780, 163] on span "Unlock Contact" at bounding box center [773, 161] width 32 height 5
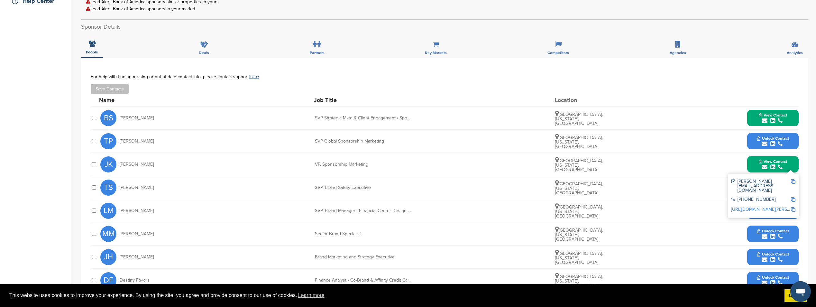
click at [742, 207] on link "http://www.linkedin.com/in/jackie-king-170714b" at bounding box center [770, 209] width 78 height 5
click at [792, 179] on img at bounding box center [793, 181] width 5 height 5
click at [777, 118] on div "submit" at bounding box center [773, 121] width 28 height 6
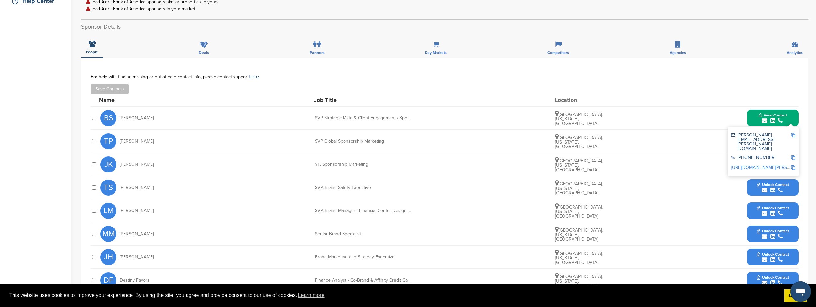
click at [791, 133] on div "brian.siegel@bofa.com" at bounding box center [763, 142] width 64 height 23
click at [792, 135] on img at bounding box center [793, 135] width 5 height 5
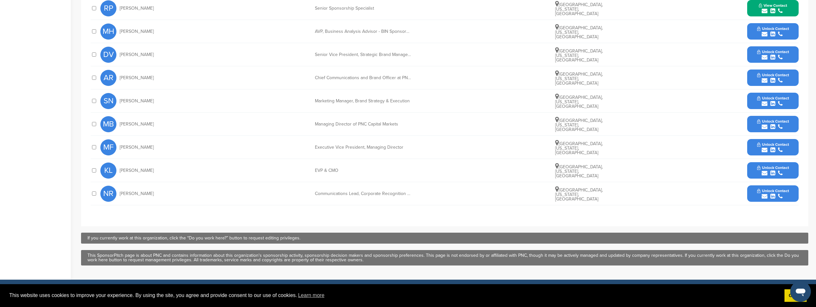
scroll to position [322, 0]
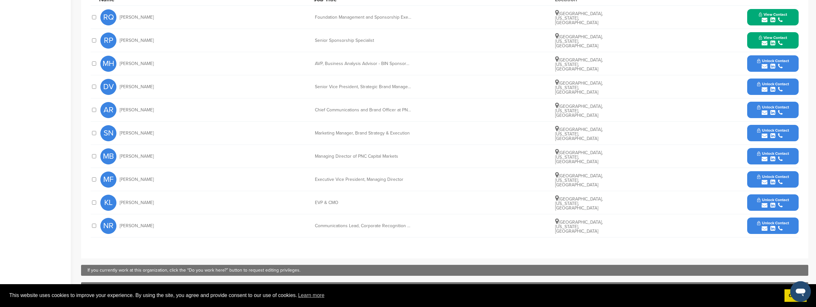
click at [777, 83] on span "Unlock Contact" at bounding box center [773, 84] width 32 height 5
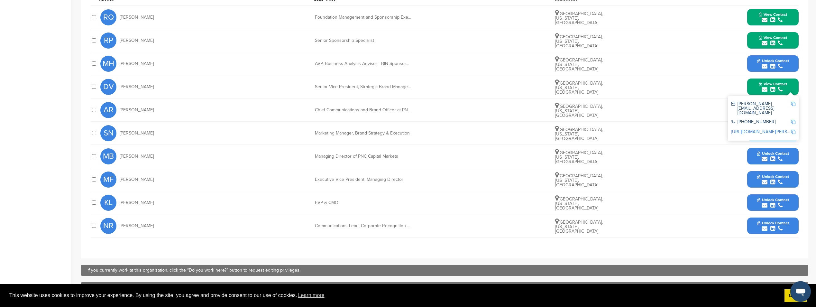
click at [770, 127] on div "[URL][DOMAIN_NAME][PERSON_NAME]" at bounding box center [763, 132] width 64 height 10
click at [770, 129] on link "[URL][DOMAIN_NAME][PERSON_NAME]" at bounding box center [770, 131] width 78 height 5
click at [792, 104] on img at bounding box center [793, 104] width 5 height 5
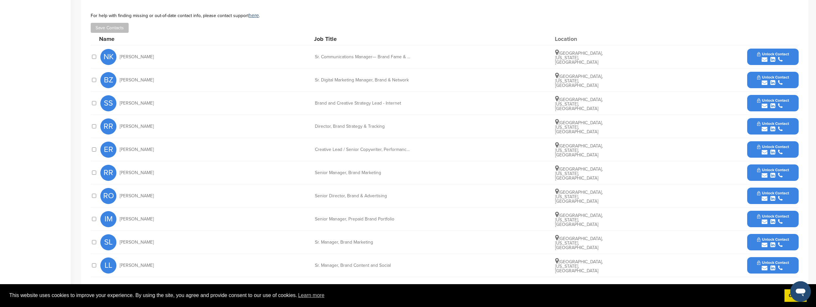
scroll to position [257, 0]
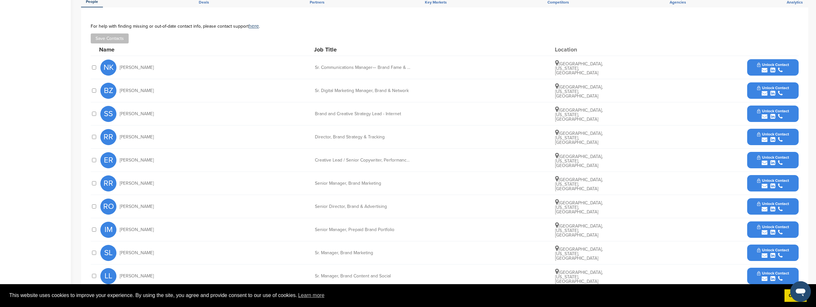
click at [776, 86] on span "Unlock Contact" at bounding box center [773, 88] width 32 height 5
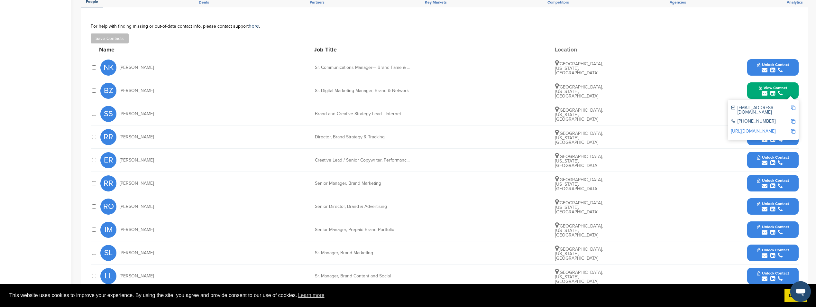
click at [774, 128] on link "http://www.linkedin.com/in/brynnzech" at bounding box center [753, 130] width 44 height 5
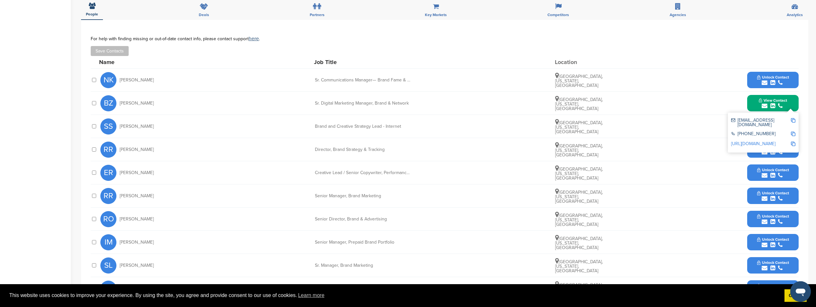
scroll to position [225, 0]
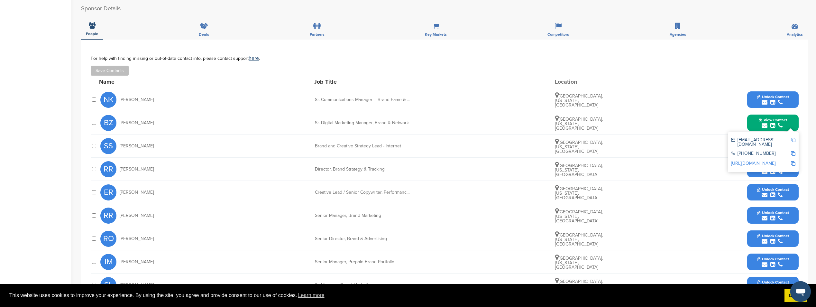
click at [765, 210] on span "Unlock Contact" at bounding box center [773, 212] width 32 height 5
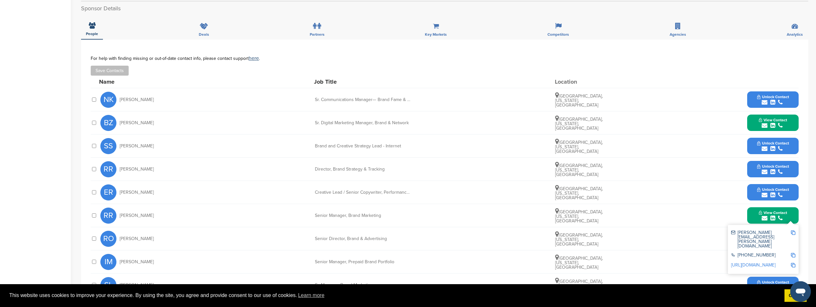
click at [757, 262] on link "http://www.linkedin.com/in/rachelramaswami" at bounding box center [753, 264] width 44 height 5
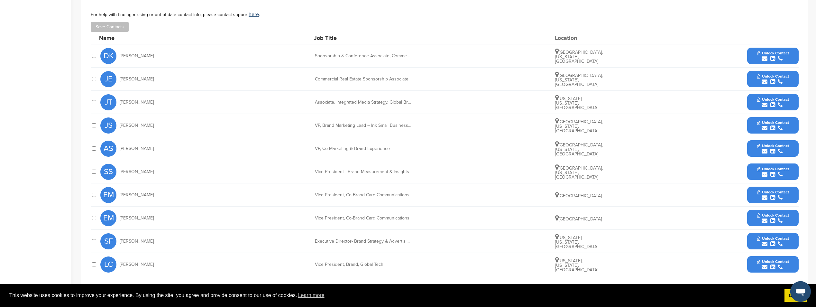
scroll to position [225, 0]
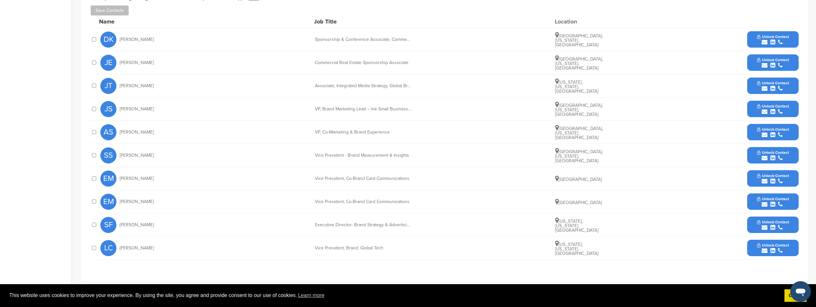
click at [763, 39] on span "Unlock Contact" at bounding box center [773, 36] width 32 height 5
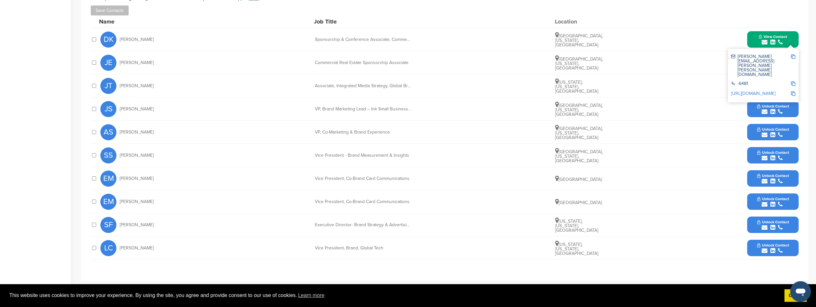
click at [747, 91] on link "[URL][DOMAIN_NAME]" at bounding box center [753, 93] width 44 height 5
click at [792, 91] on img at bounding box center [793, 93] width 5 height 5
click at [793, 55] on img at bounding box center [793, 56] width 5 height 5
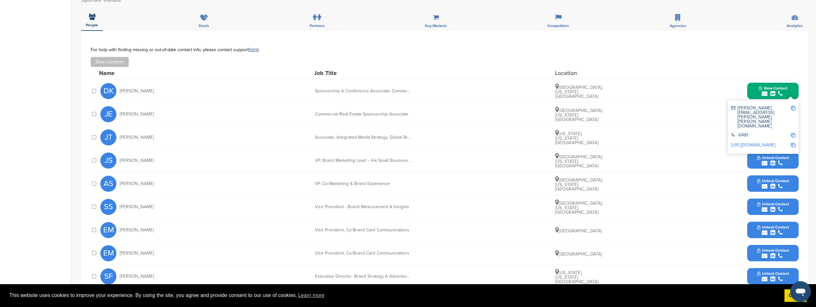
scroll to position [97, 0]
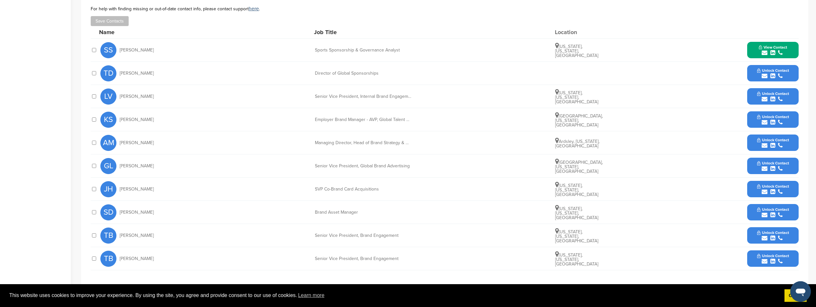
scroll to position [225, 0]
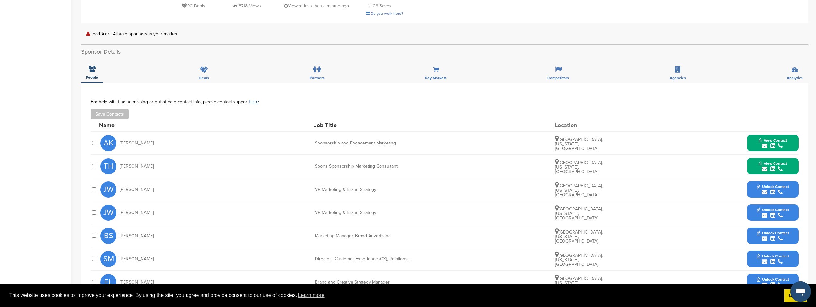
scroll to position [257, 0]
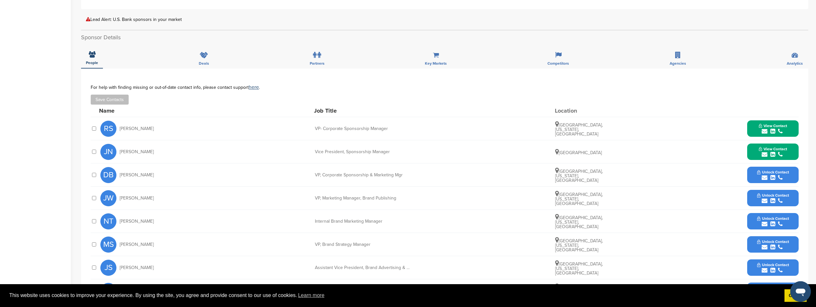
scroll to position [290, 0]
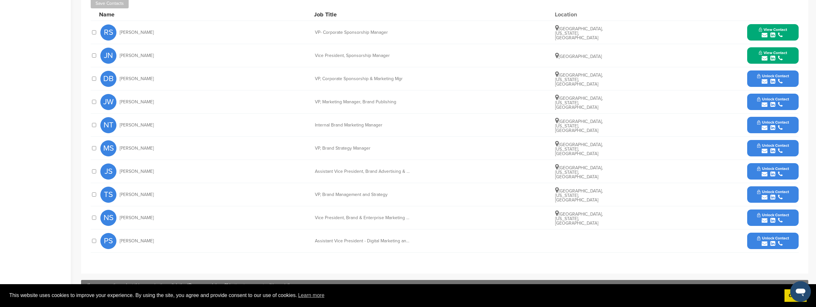
drag, startPoint x: 761, startPoint y: 76, endPoint x: 756, endPoint y: 223, distance: 147.8
click at [756, 223] on div "Name Job Title Location RS Robert Sicking VP- Corporate Sponsorship Manager Cin…" at bounding box center [445, 130] width 708 height 244
click at [770, 73] on button "Unlock Contact" at bounding box center [773, 78] width 47 height 19
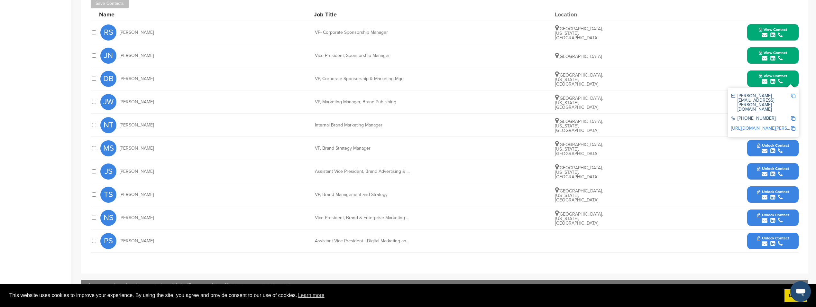
click at [767, 125] on link "https://www.linkedin.com/in/dan-bernert-013bb6a" at bounding box center [770, 127] width 78 height 5
click at [791, 96] on div "dan.bernert@usbank.com" at bounding box center [763, 102] width 64 height 23
click at [792, 96] on img at bounding box center [793, 96] width 5 height 5
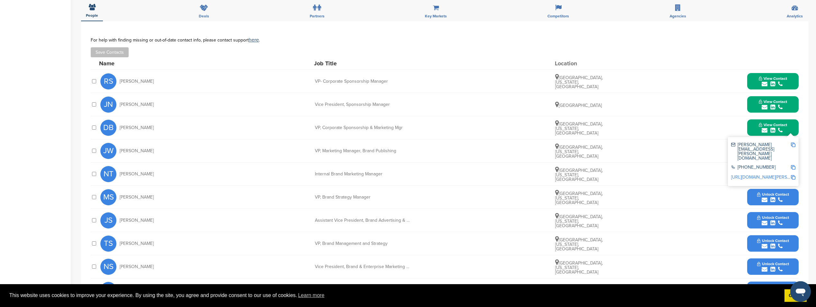
scroll to position [257, 0]
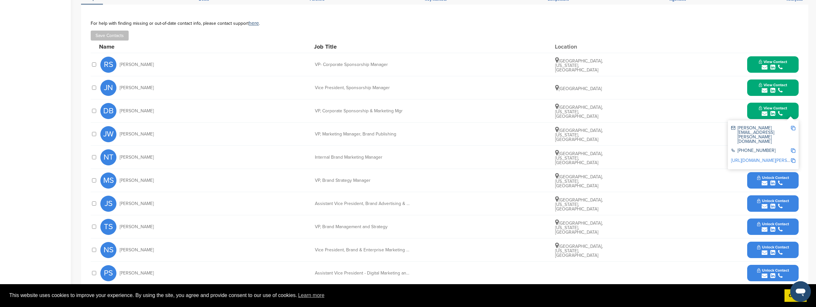
click at [289, 134] on div "JW Jennifer Wendt VP, Marketing Manager, Brand Publishing Minneapolis, Minnesot…" at bounding box center [449, 134] width 698 height 23
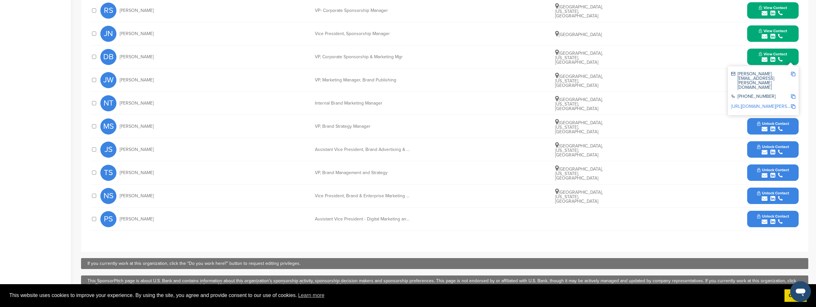
scroll to position [322, 0]
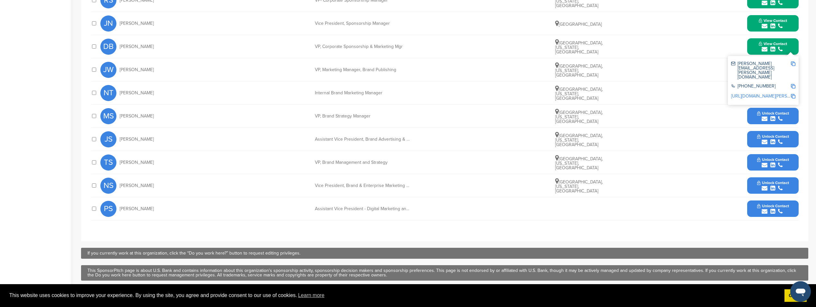
click at [754, 190] on button "Unlock Contact" at bounding box center [773, 185] width 47 height 19
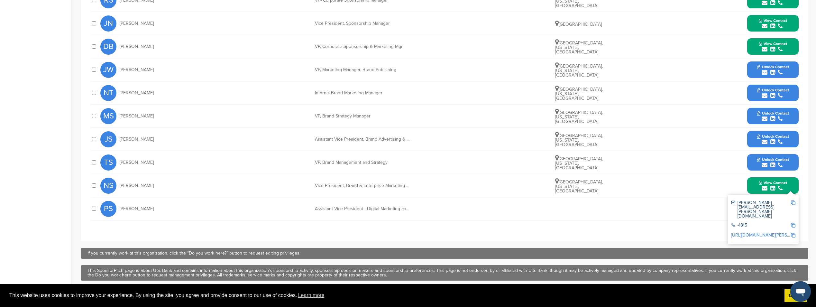
click at [761, 232] on link "http://www.linkedin.com/in/nelson-siu-1362409" at bounding box center [770, 234] width 78 height 5
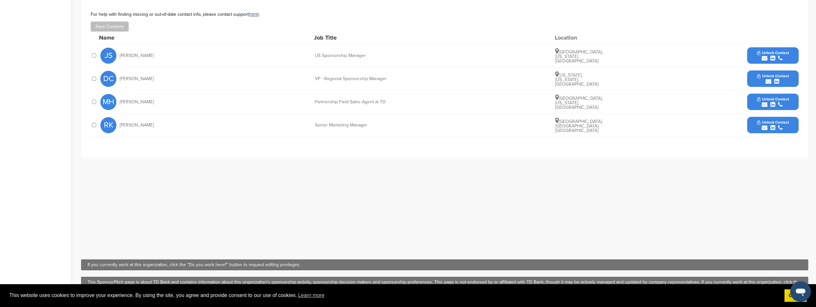
scroll to position [290, 0]
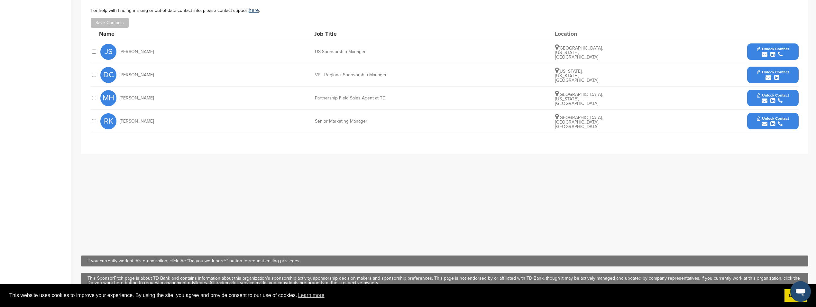
click at [759, 51] on div "submit" at bounding box center [773, 54] width 32 height 6
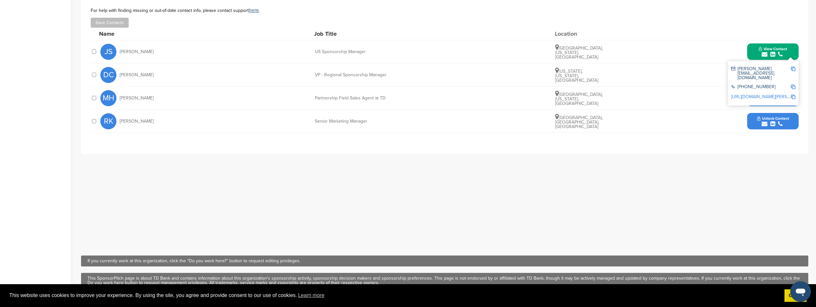
click at [753, 94] on link "[URL][DOMAIN_NAME][PERSON_NAME][PERSON_NAME]" at bounding box center [787, 96] width 113 height 5
click at [793, 67] on img at bounding box center [793, 69] width 5 height 5
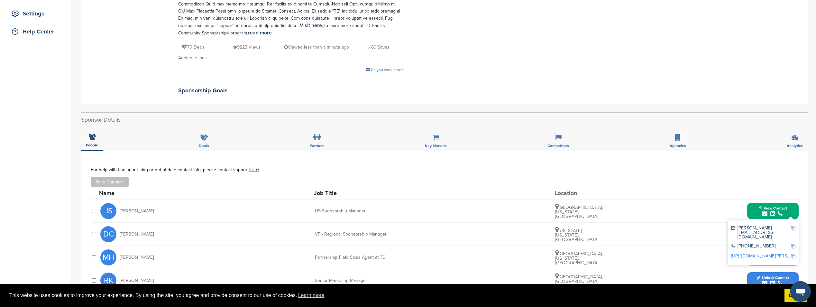
scroll to position [129, 0]
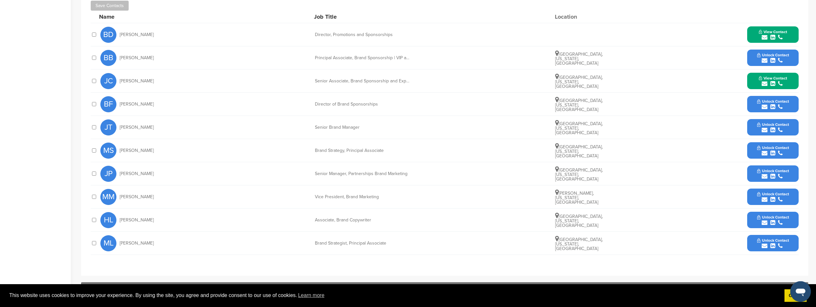
scroll to position [290, 0]
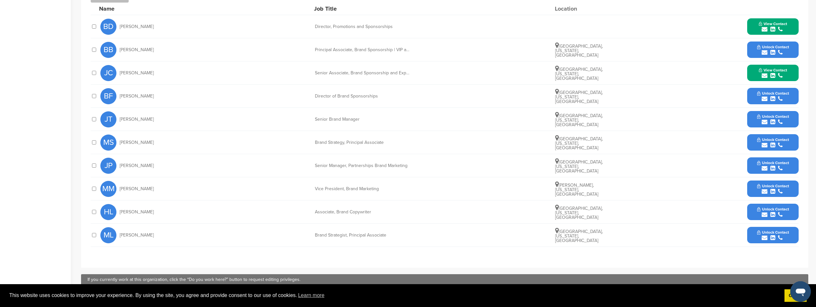
click at [776, 96] on div "submit" at bounding box center [773, 99] width 32 height 6
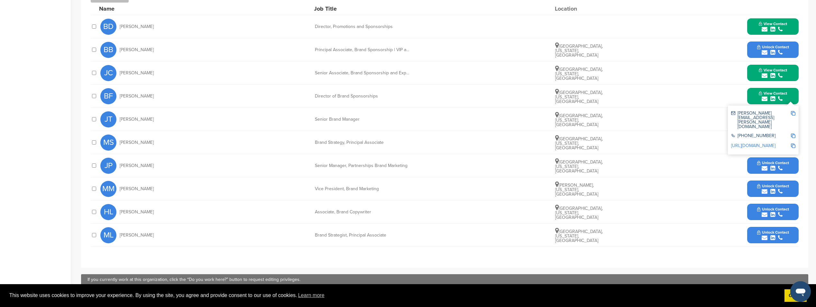
click at [765, 143] on link "[URL][DOMAIN_NAME]" at bounding box center [753, 145] width 44 height 5
click at [791, 113] on img at bounding box center [793, 113] width 5 height 5
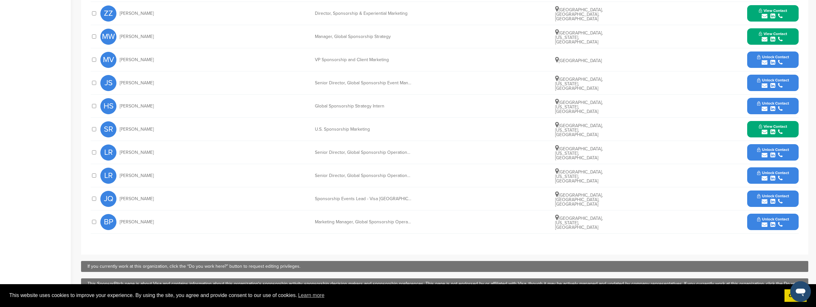
scroll to position [257, 0]
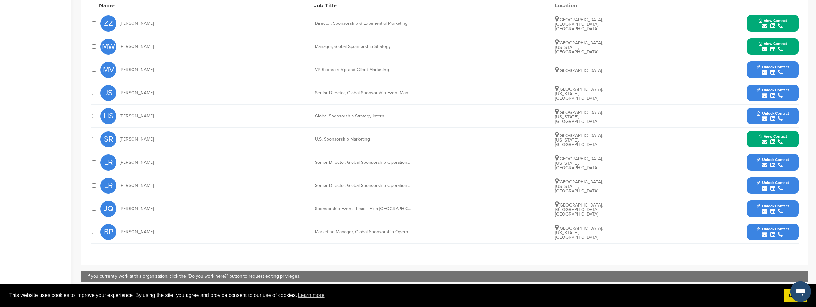
click at [771, 97] on icon "submit" at bounding box center [773, 96] width 5 height 6
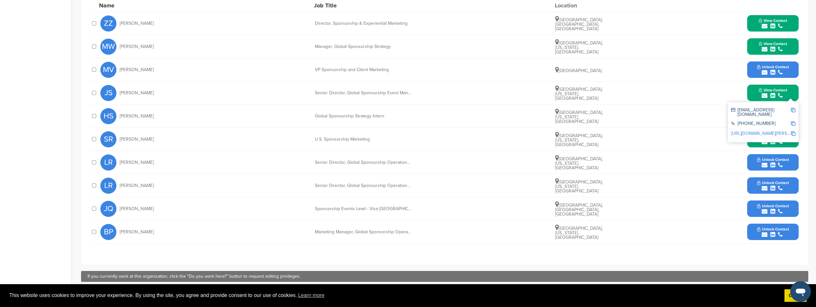
click at [762, 131] on link "http://www.linkedin.com/in/jenny-stahl-b292874" at bounding box center [770, 133] width 78 height 5
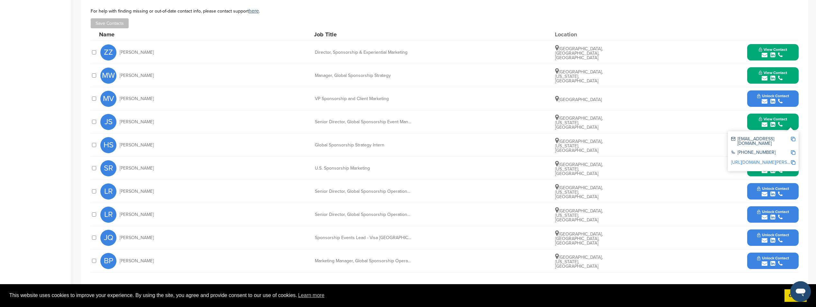
scroll to position [225, 0]
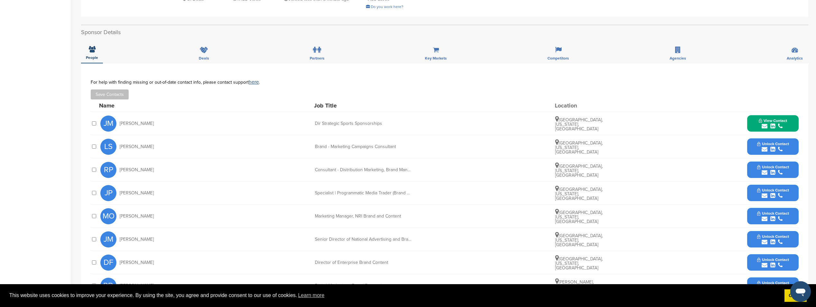
scroll to position [161, 0]
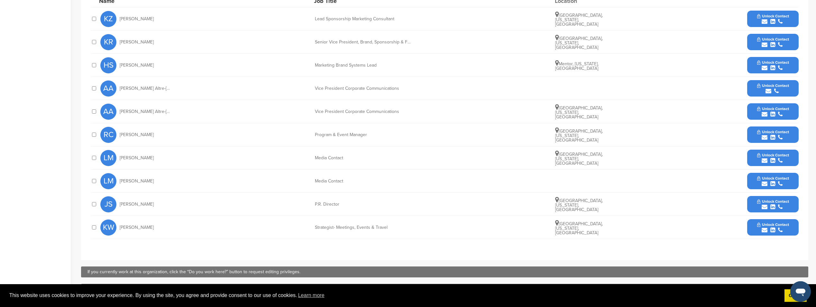
scroll to position [290, 0]
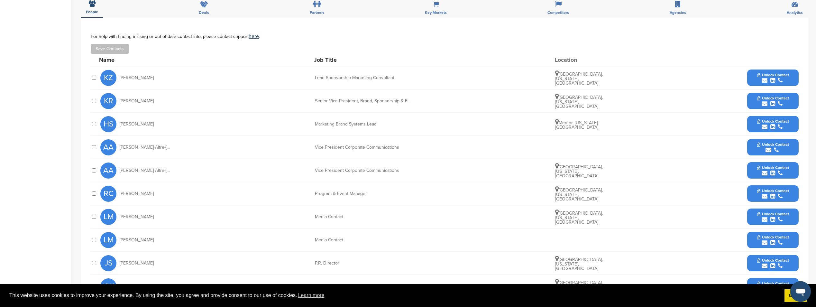
click at [766, 96] on span "Unlock Contact" at bounding box center [773, 98] width 32 height 5
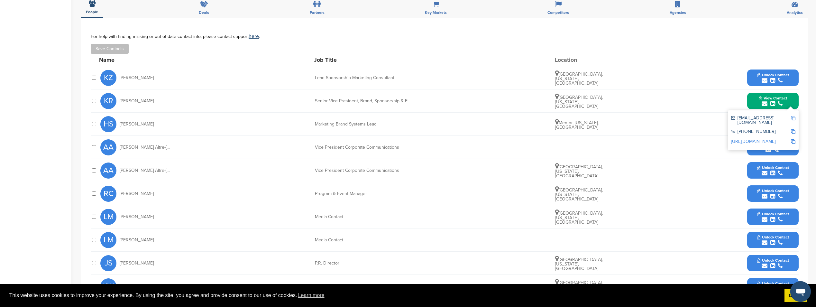
click at [761, 139] on link "[URL][DOMAIN_NAME]" at bounding box center [753, 141] width 44 height 5
click at [793, 139] on img at bounding box center [793, 141] width 5 height 5
click at [792, 116] on img at bounding box center [793, 118] width 5 height 5
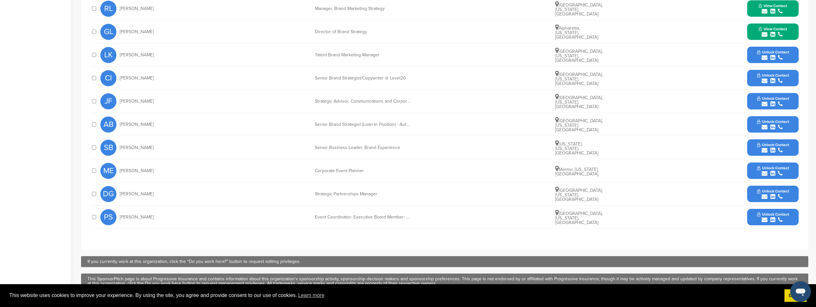
scroll to position [291, 0]
click at [757, 189] on span "Unlock Contact" at bounding box center [773, 191] width 32 height 5
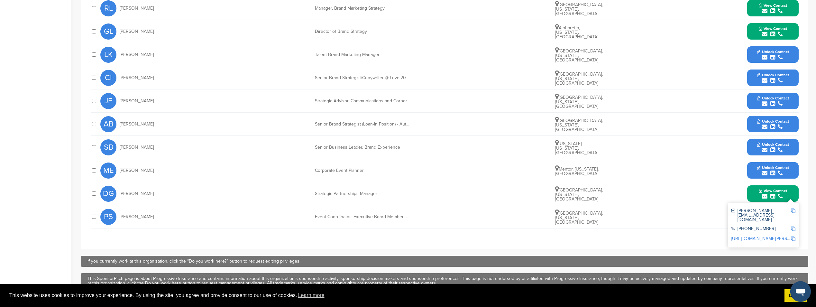
click at [756, 236] on link "http://www.linkedin.com/in/ddoug-goldberg-alan" at bounding box center [787, 238] width 113 height 5
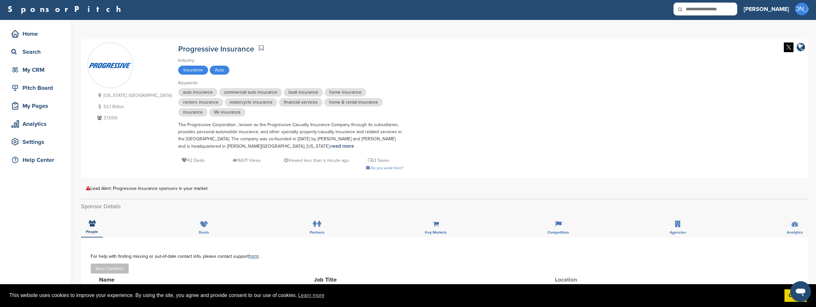
scroll to position [0, 0]
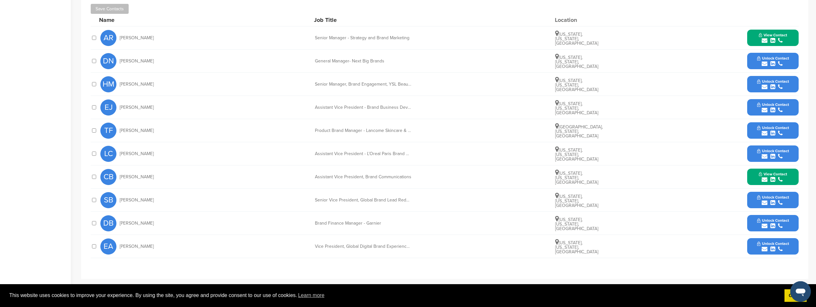
scroll to position [257, 0]
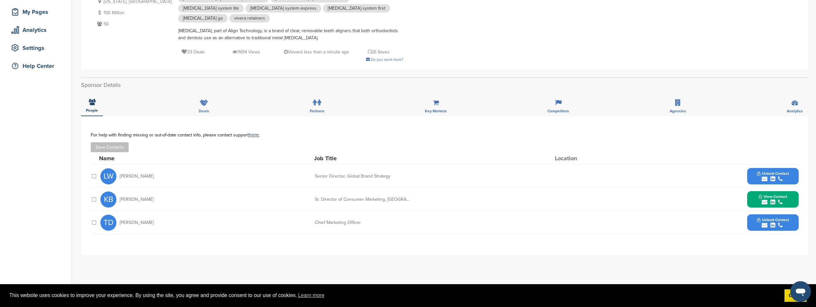
scroll to position [161, 0]
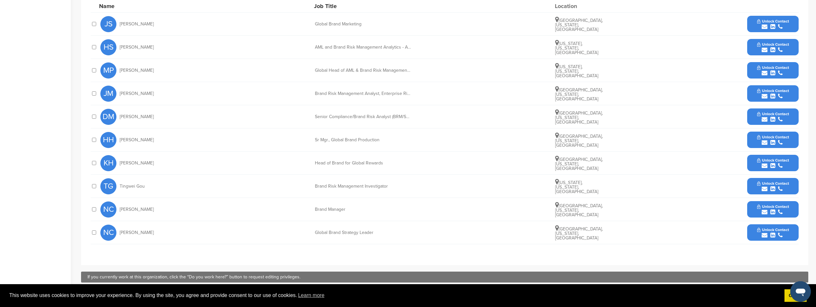
scroll to position [322, 0]
click at [781, 27] on icon "submit" at bounding box center [780, 27] width 5 height 6
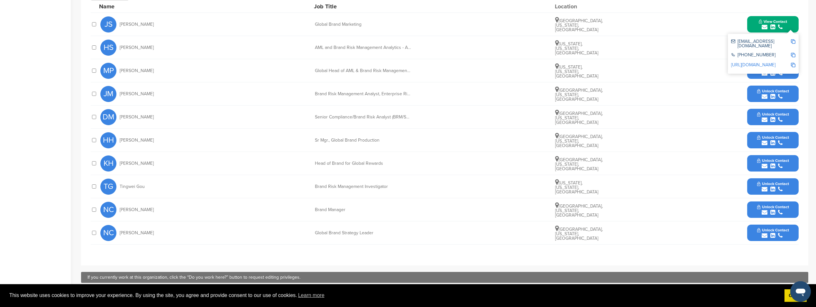
click at [763, 62] on link "http://www.linkedin.com/in/jessicasturges" at bounding box center [753, 64] width 44 height 5
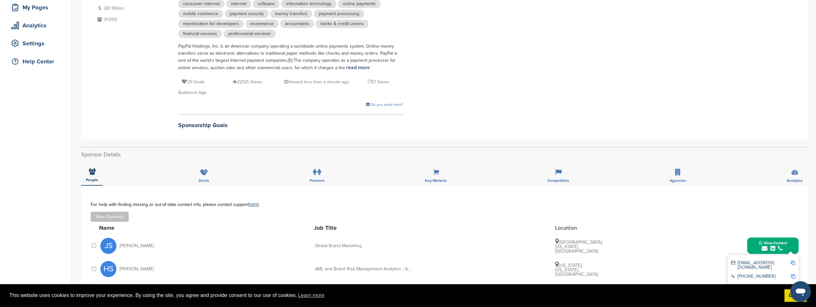
scroll to position [97, 0]
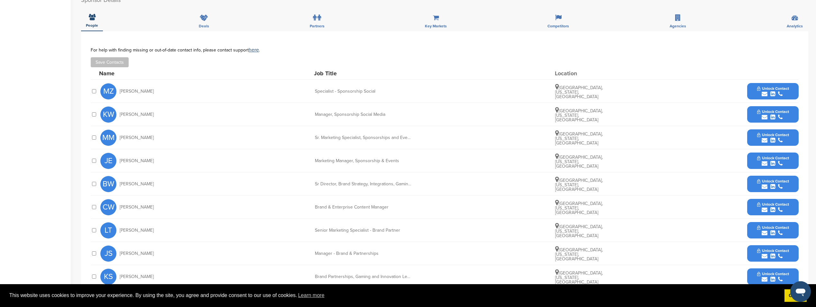
scroll to position [193, 0]
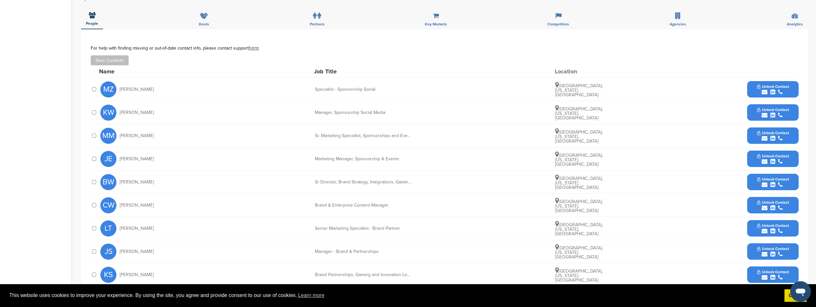
click at [771, 139] on div "submit" at bounding box center [773, 138] width 32 height 6
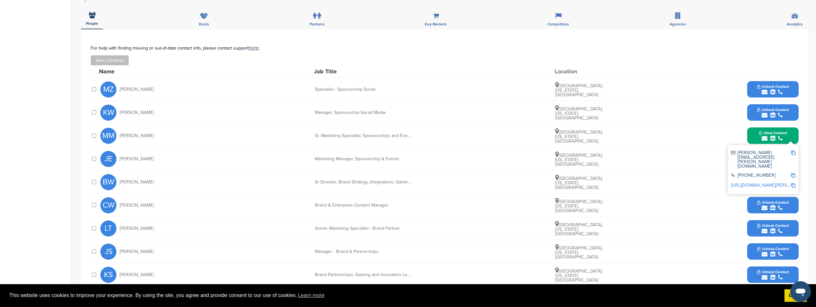
click at [761, 182] on link "http://www.linkedin.com/in/maggie-kilcullen-myers-09a9a32b" at bounding box center [770, 184] width 78 height 5
click at [793, 152] on img at bounding box center [793, 153] width 5 height 5
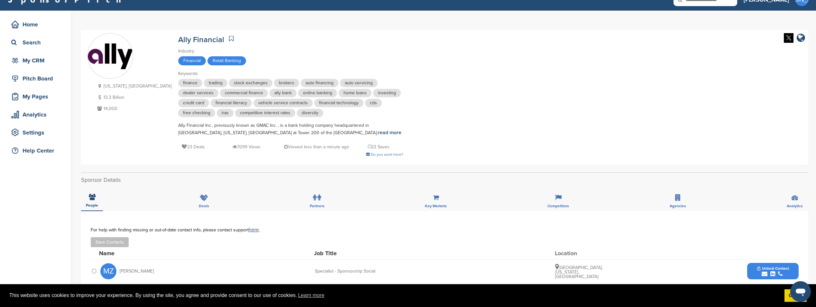
scroll to position [0, 0]
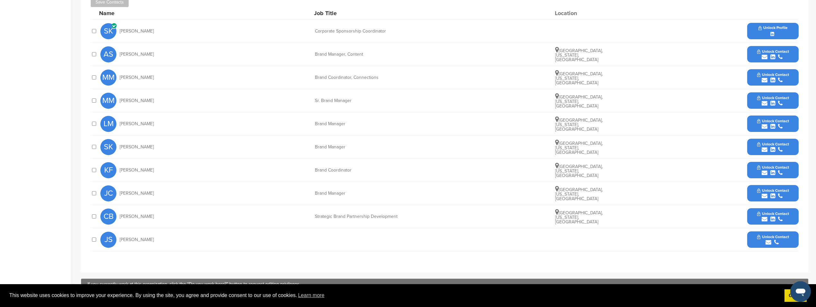
scroll to position [290, 0]
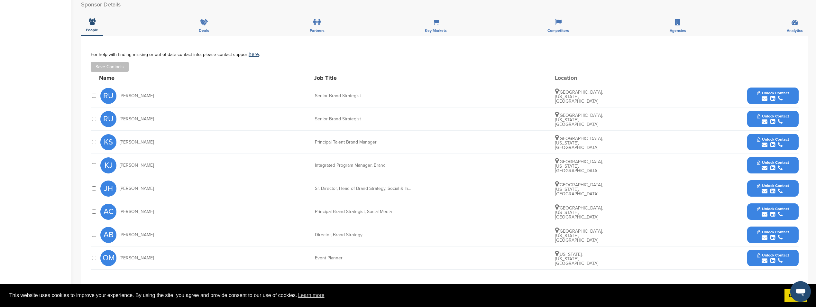
scroll to position [257, 0]
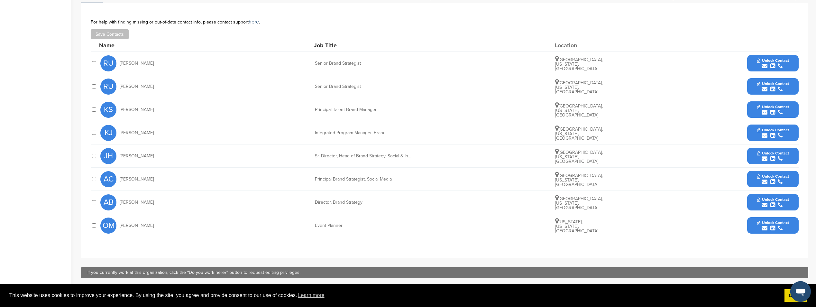
click at [759, 63] on button "Unlock Contact" at bounding box center [773, 63] width 47 height 19
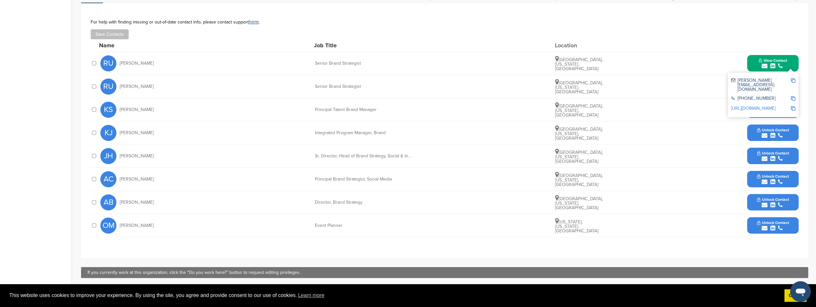
click at [759, 106] on link "http://www.linkedin.com/in/ryanutter" at bounding box center [753, 108] width 44 height 5
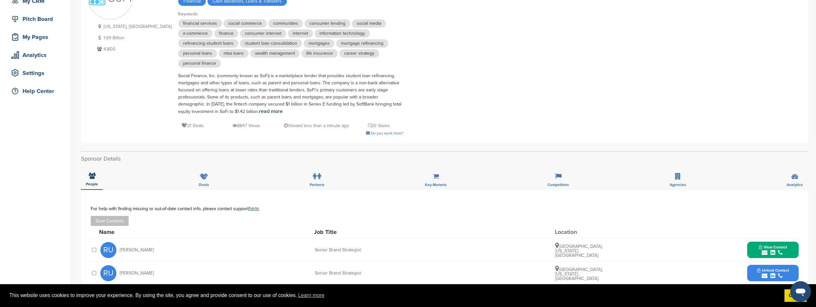
scroll to position [161, 0]
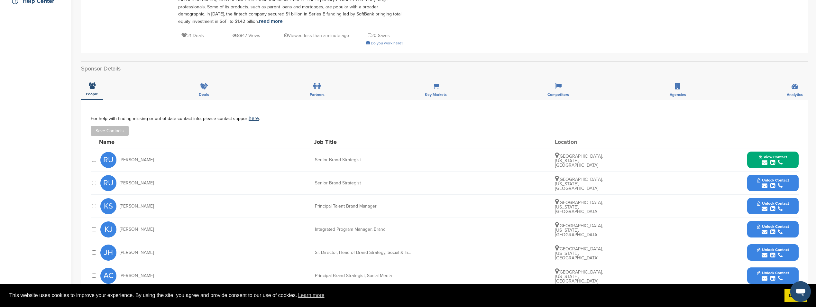
click at [770, 161] on div "submit" at bounding box center [773, 163] width 28 height 6
click at [796, 176] on div "rutter@sofi.org +1 415-697-2049 http://www.linkedin.com/in/ryanutter" at bounding box center [763, 191] width 71 height 44
click at [794, 176] on img at bounding box center [793, 177] width 5 height 5
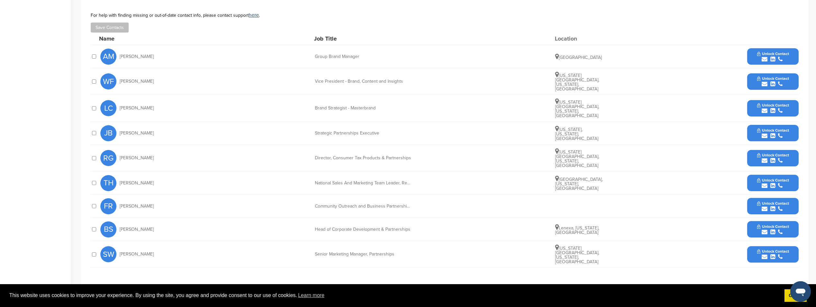
scroll to position [225, 0]
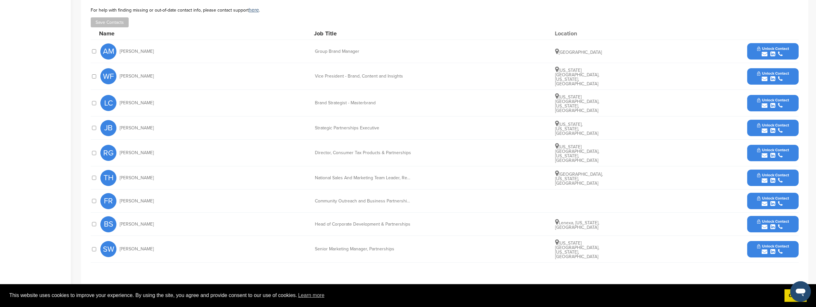
click at [752, 118] on button "Unlock Contact" at bounding box center [773, 127] width 47 height 19
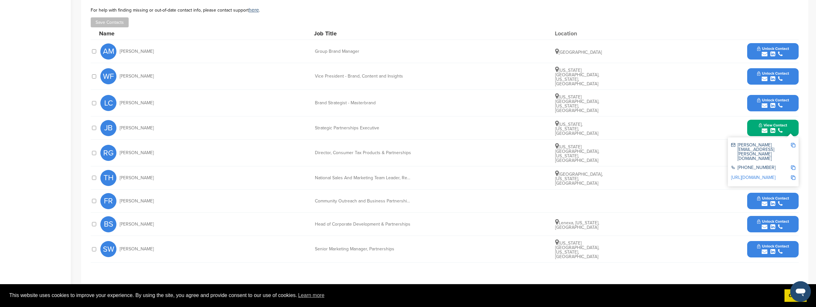
click at [758, 175] on link "http://www.linkedin.com/in/johnbrady4" at bounding box center [753, 177] width 44 height 5
click at [793, 143] on img at bounding box center [793, 145] width 5 height 5
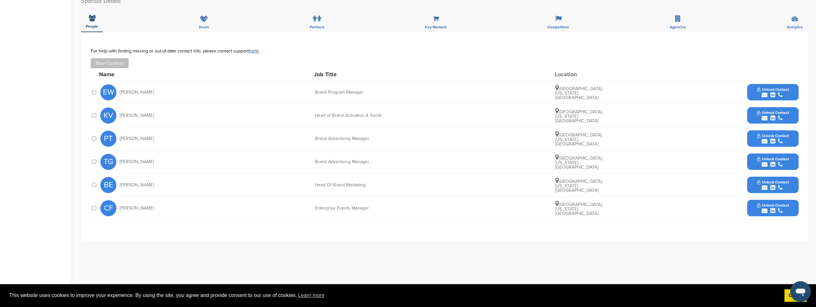
scroll to position [193, 0]
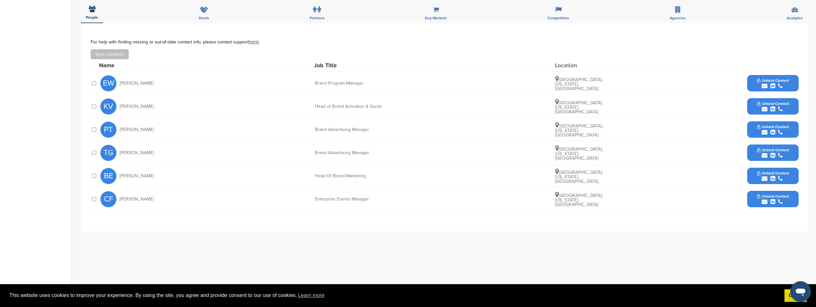
click at [768, 101] on span "Unlock Contact" at bounding box center [773, 103] width 32 height 5
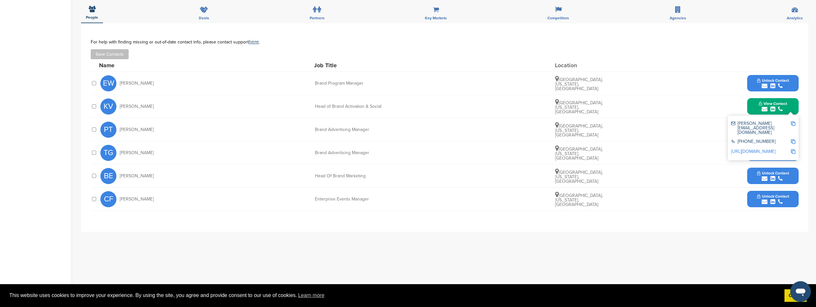
click at [752, 147] on div "http://www.linkedin.com/in/kevinvlk" at bounding box center [763, 152] width 64 height 10
click at [753, 149] on link "http://www.linkedin.com/in/kevinvlk" at bounding box center [753, 151] width 44 height 5
click at [376, 127] on div "Brand Advertising Manager" at bounding box center [363, 129] width 97 height 5
click at [769, 176] on div "submit" at bounding box center [773, 179] width 32 height 6
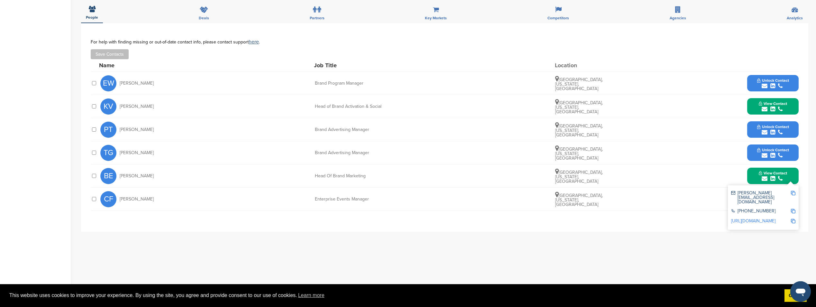
click at [765, 218] on link "http://www.linkedin.com/in/bezrick" at bounding box center [753, 220] width 44 height 5
click at [754, 75] on button "Unlock Contact" at bounding box center [773, 83] width 47 height 19
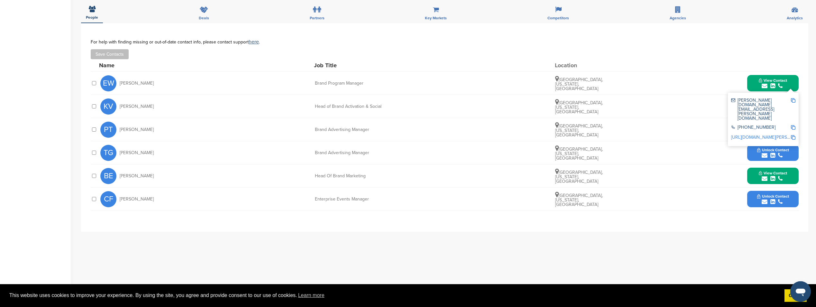
click at [764, 134] on link "http://www.linkedin.com/in/esther-wang-43a28555" at bounding box center [770, 136] width 78 height 5
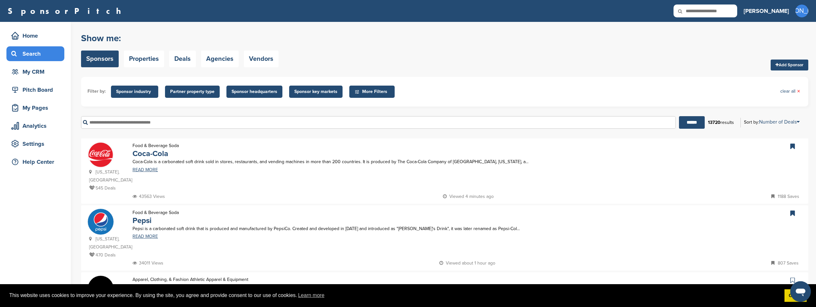
click at [144, 89] on span "Sponsor industry" at bounding box center [134, 91] width 37 height 7
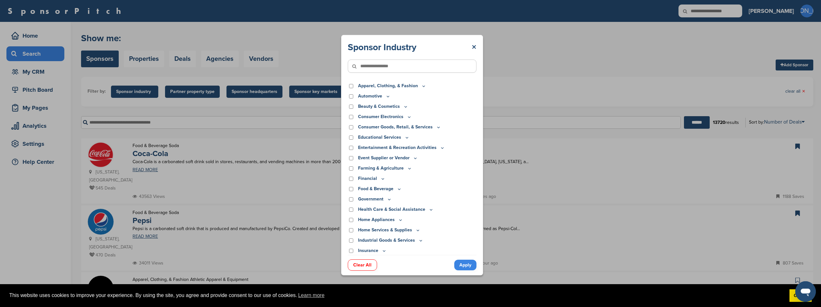
click at [461, 263] on link "Apply" at bounding box center [465, 265] width 22 height 11
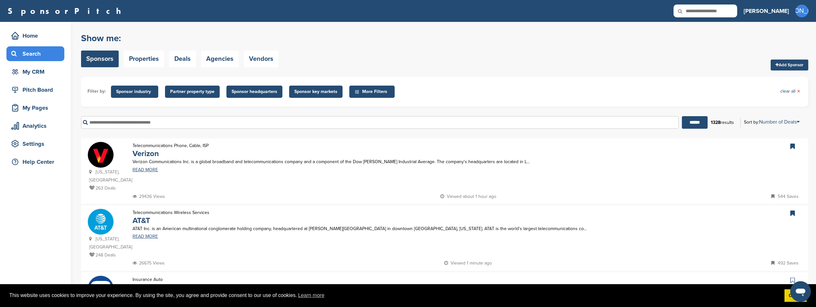
click at [179, 96] on span "Partner property type" at bounding box center [192, 92] width 55 height 12
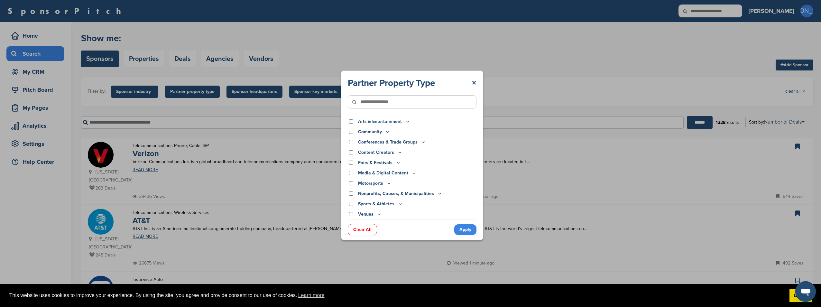
click at [179, 96] on div "Partner Property Type × Arts & Entertainment Actor/Actress Amusement Park Aquar…" at bounding box center [412, 155] width 824 height 310
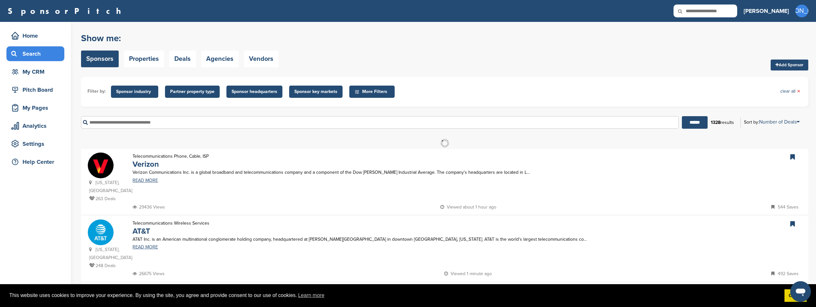
click at [263, 96] on span "Sponsor headquarters" at bounding box center [254, 92] width 56 height 12
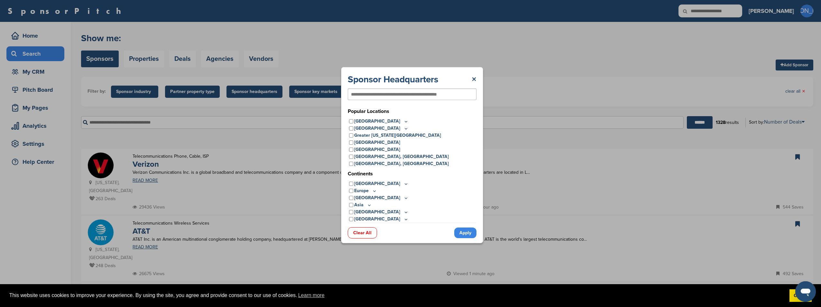
click at [464, 232] on link "Apply" at bounding box center [465, 232] width 22 height 11
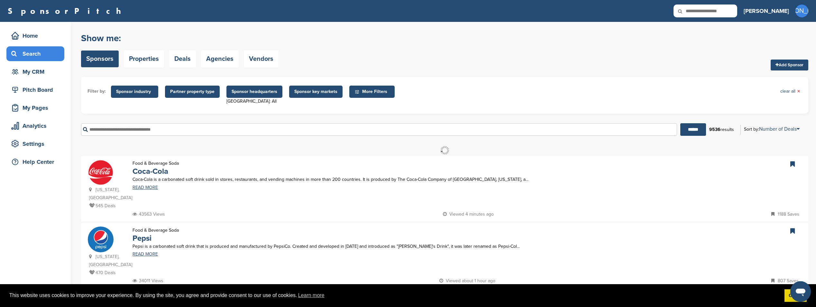
click at [130, 88] on span "Sponsor industry" at bounding box center [134, 91] width 37 height 7
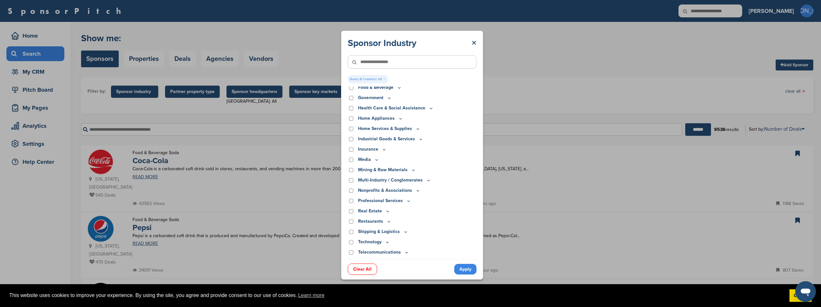
scroll to position [129, 0]
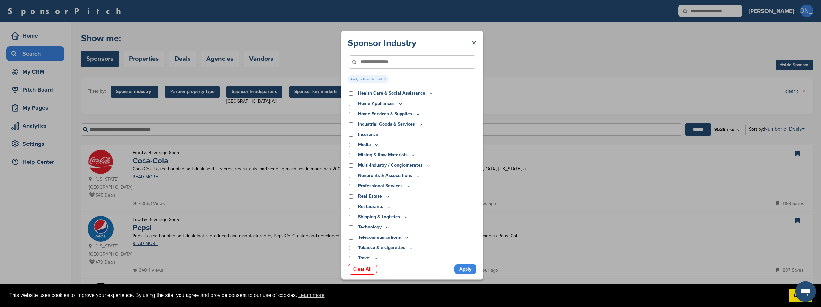
click at [351, 137] on div "Insurance" at bounding box center [412, 134] width 129 height 7
click at [352, 231] on div "Telecommunications" at bounding box center [412, 233] width 129 height 7
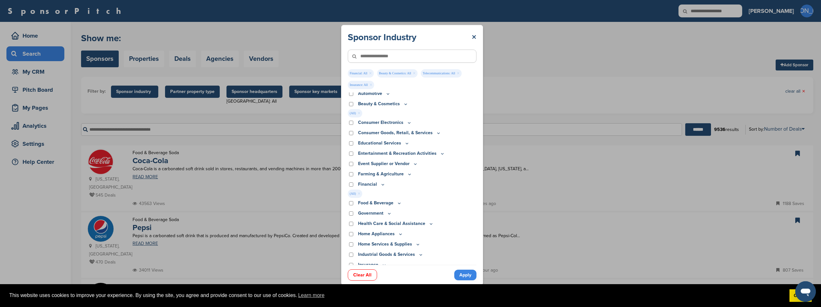
scroll to position [0, 0]
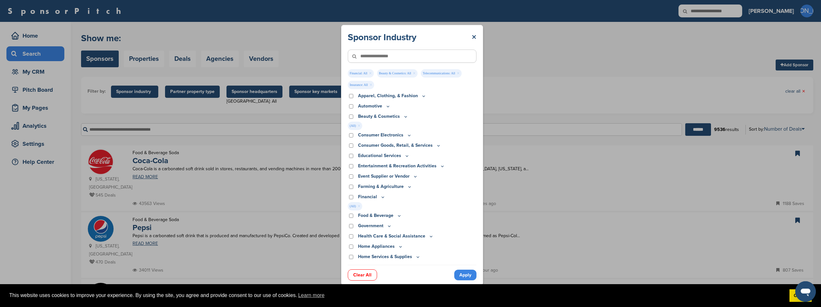
click at [401, 144] on p "Consumer Goods, Retail, & Services" at bounding box center [399, 145] width 83 height 7
click at [433, 146] on p "Consumer Goods, Retail, & Services" at bounding box center [399, 145] width 83 height 7
click at [438, 145] on icon at bounding box center [439, 145] width 2 height 1
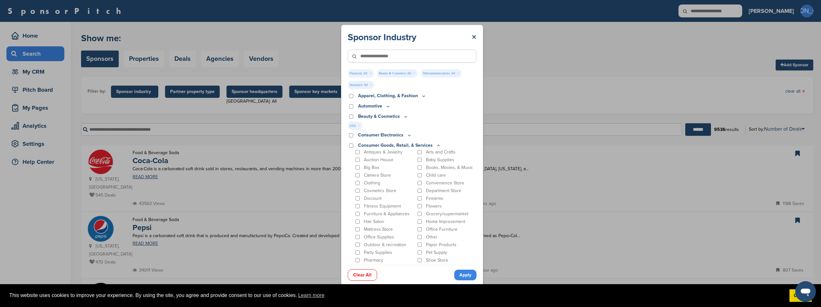
click at [386, 107] on icon at bounding box center [387, 106] width 5 height 5
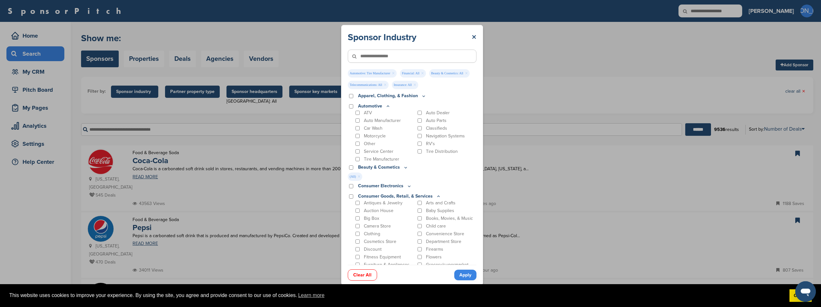
click at [465, 275] on link "Apply" at bounding box center [465, 275] width 22 height 11
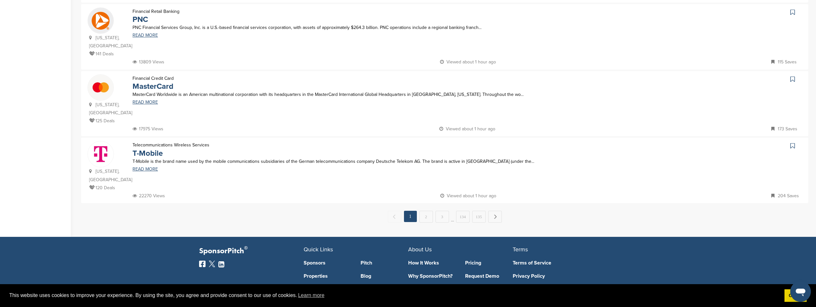
scroll to position [639, 0]
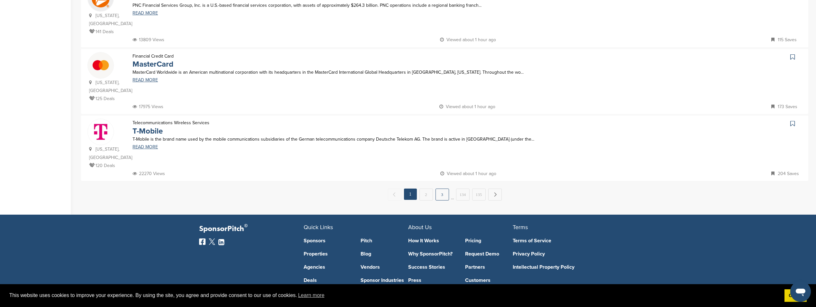
click at [449, 189] on link "3" at bounding box center [443, 195] width 14 height 12
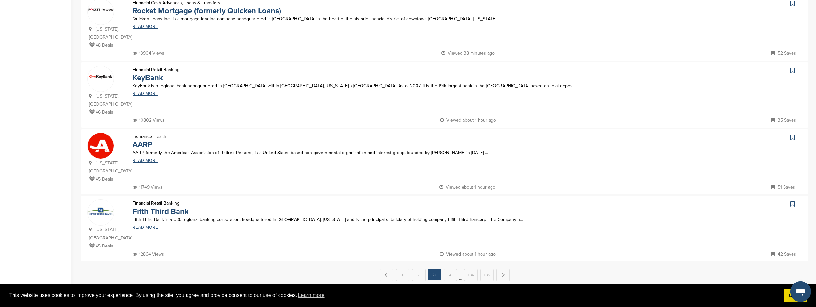
scroll to position [643, 0]
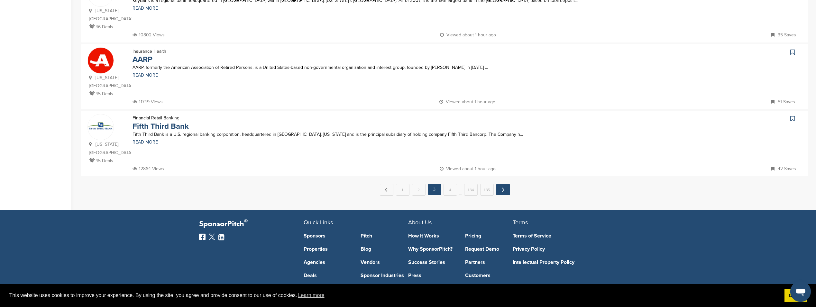
click at [503, 184] on link "Next →" at bounding box center [503, 190] width 14 height 12
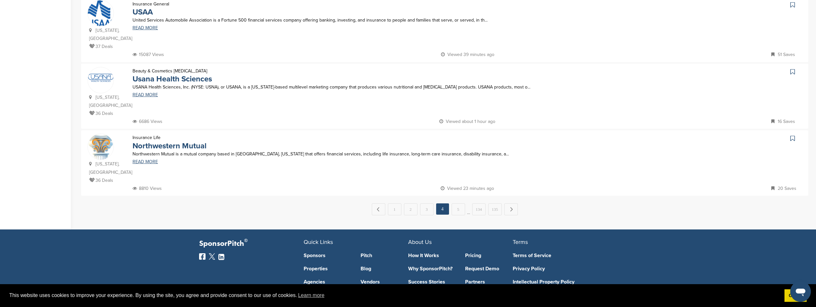
scroll to position [671, 0]
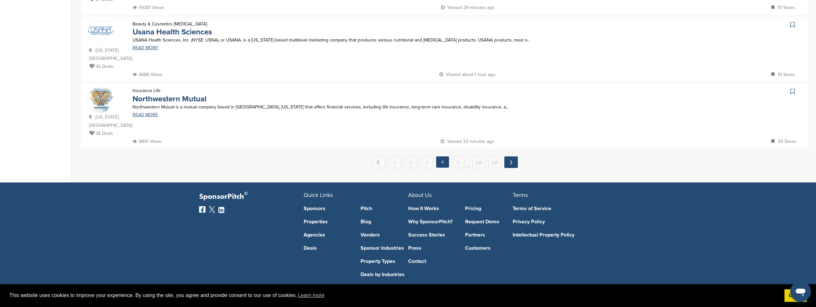
click at [510, 156] on link "Next →" at bounding box center [511, 162] width 14 height 12
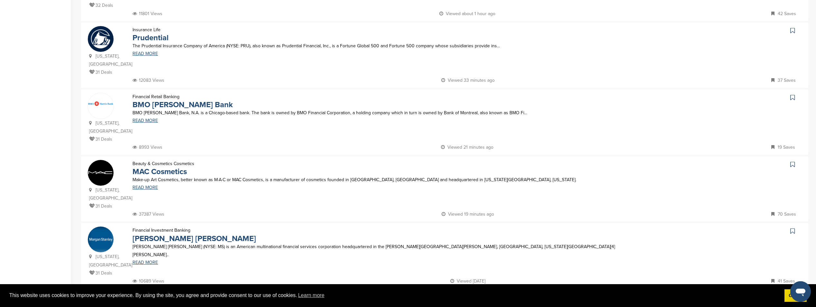
scroll to position [542, 0]
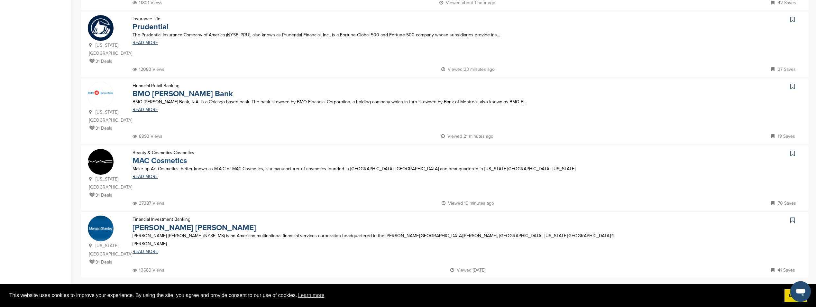
click at [180, 156] on link "MAC Cosmetics" at bounding box center [160, 160] width 54 height 9
click at [463, 285] on link "6" at bounding box center [467, 291] width 14 height 12
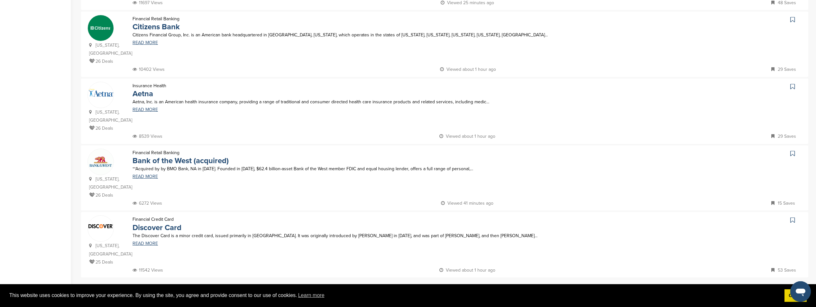
scroll to position [0, 0]
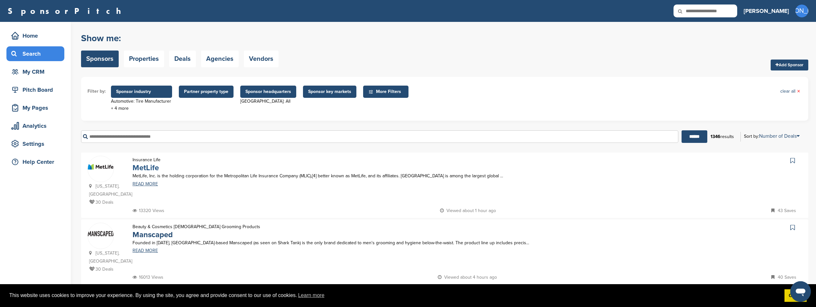
click at [144, 167] on link "MetLife" at bounding box center [146, 167] width 26 height 9
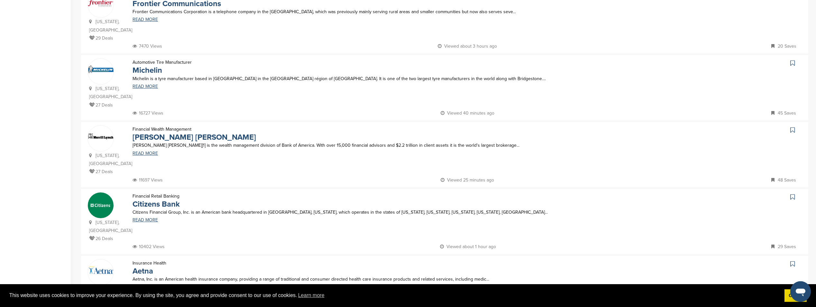
scroll to position [386, 0]
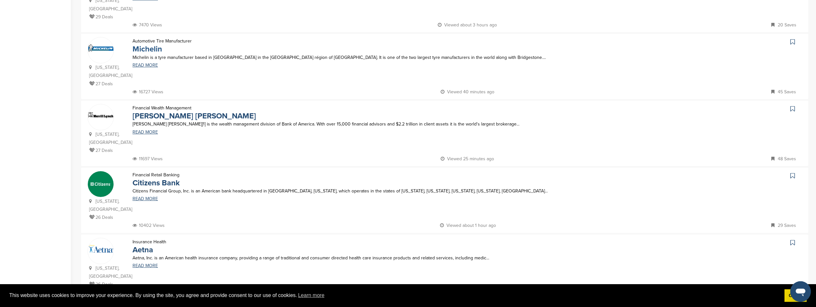
click at [146, 49] on link "Michelin" at bounding box center [148, 48] width 30 height 9
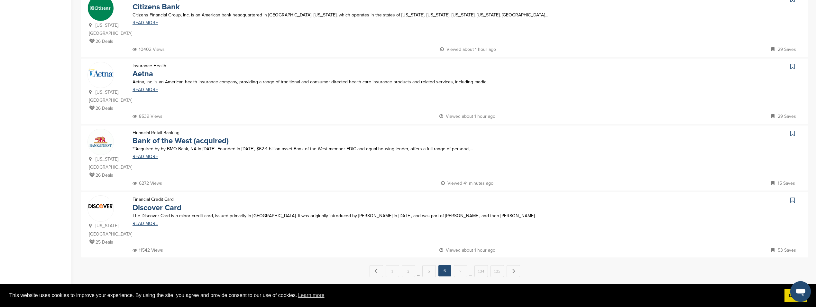
scroll to position [611, 0]
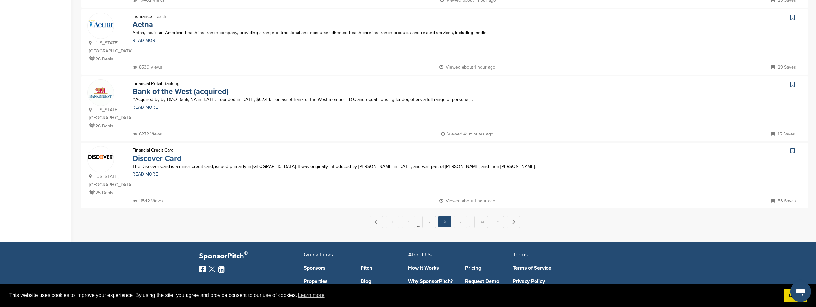
click at [161, 160] on link "Discover Card" at bounding box center [157, 158] width 49 height 9
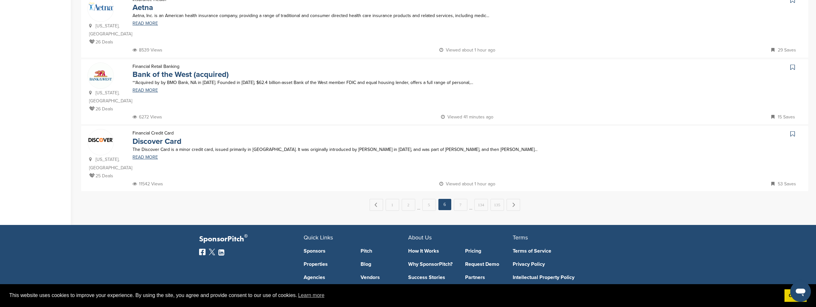
scroll to position [643, 0]
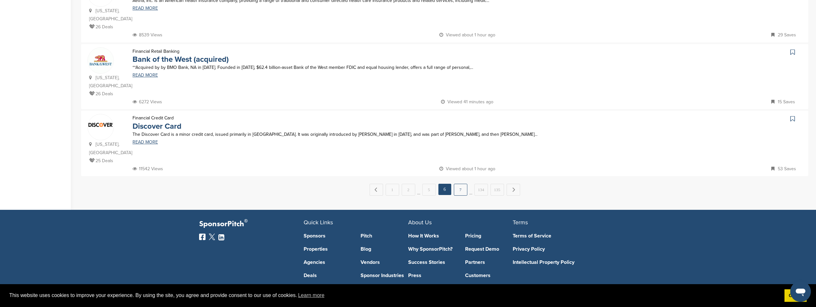
click at [455, 184] on link "7" at bounding box center [461, 190] width 14 height 12
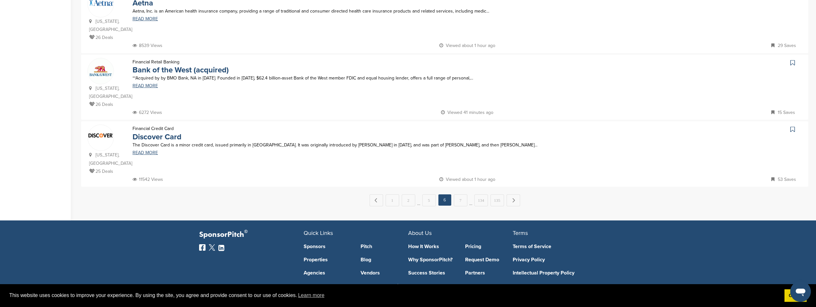
scroll to position [0, 0]
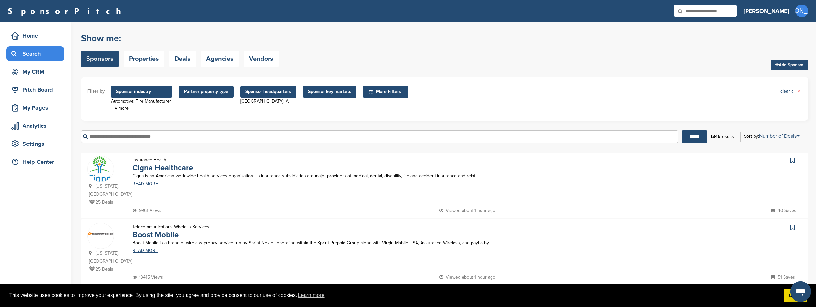
drag, startPoint x: 178, startPoint y: 1, endPoint x: 314, endPoint y: 58, distance: 147.4
click at [314, 58] on div "Show me: Sponsors Properties Deals Agencies Vendors Add Sponsor" at bounding box center [444, 50] width 727 height 41
click at [165, 234] on link "Boost Mobile" at bounding box center [156, 234] width 46 height 9
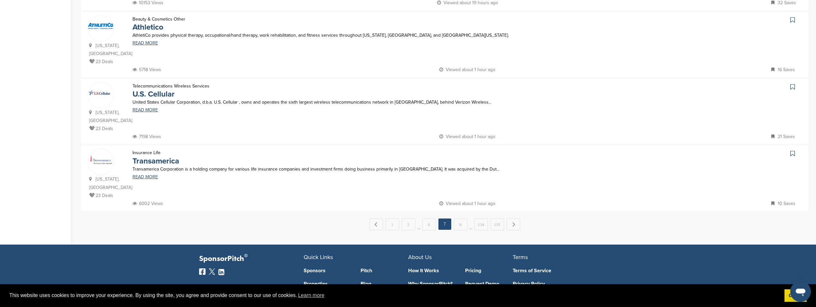
scroll to position [611, 0]
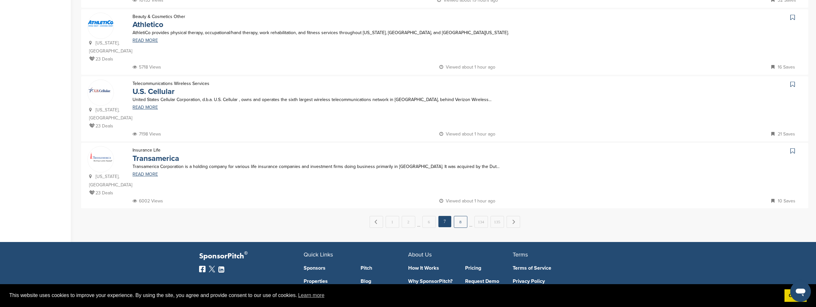
click at [466, 216] on link "8" at bounding box center [461, 222] width 14 height 12
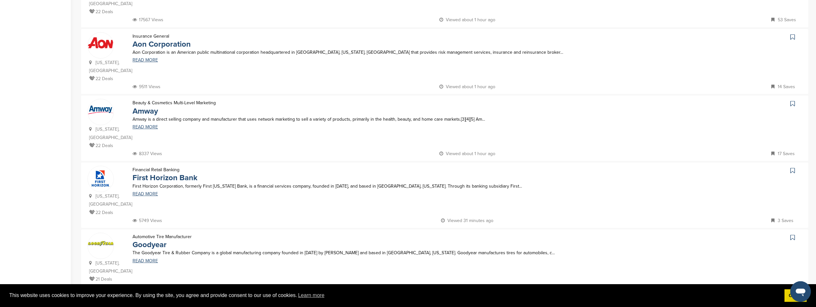
scroll to position [322, 0]
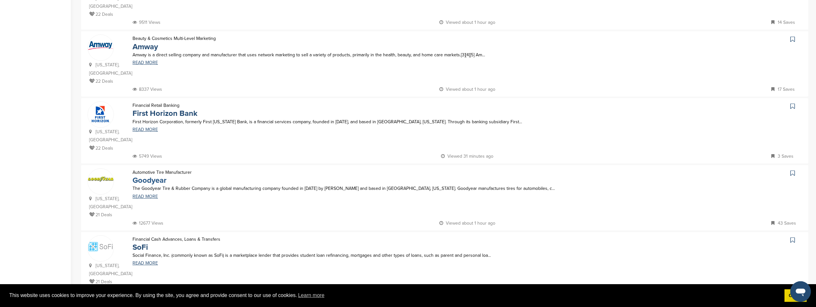
click at [149, 176] on link "Goodyear" at bounding box center [150, 180] width 34 height 9
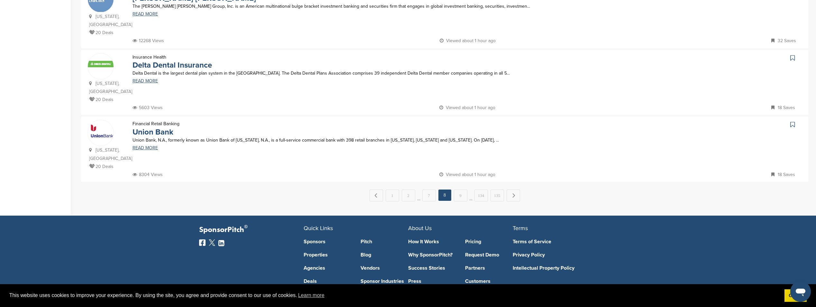
scroll to position [643, 0]
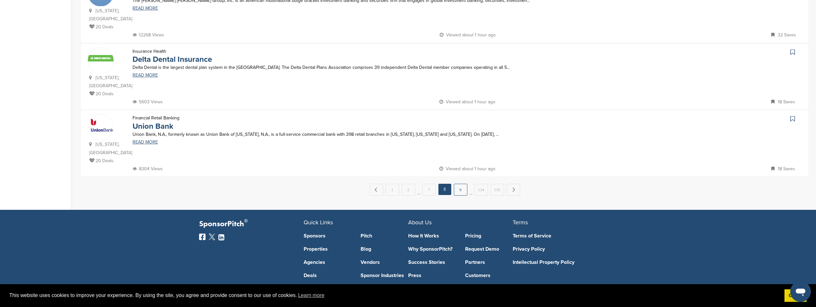
click at [457, 184] on link "9" at bounding box center [461, 190] width 14 height 12
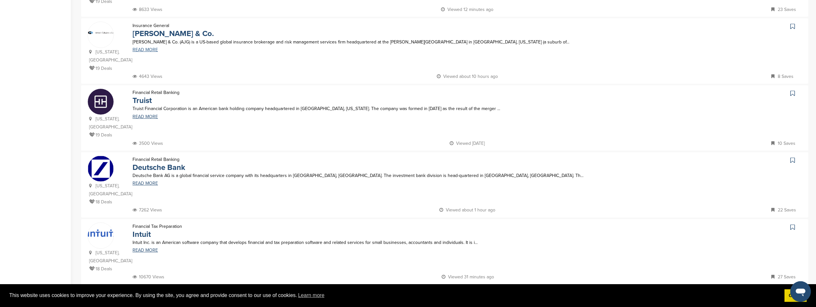
scroll to position [418, 0]
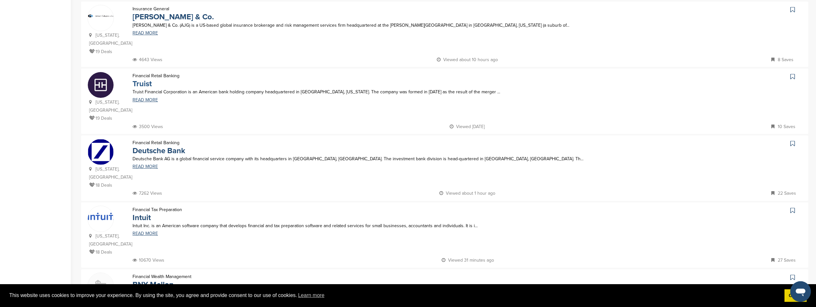
click at [141, 83] on link "Truist" at bounding box center [142, 83] width 19 height 9
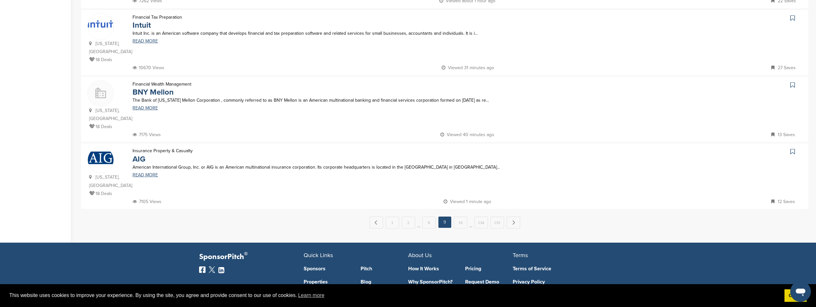
scroll to position [611, 0]
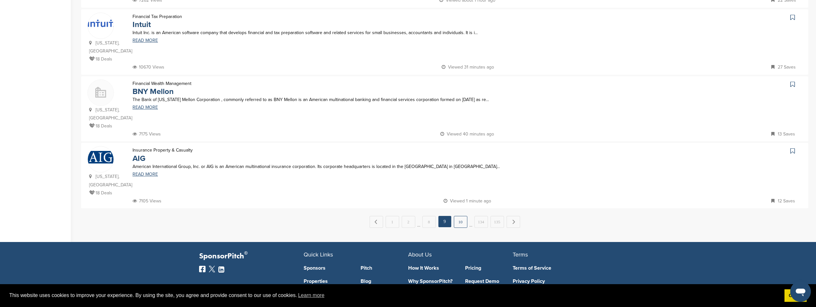
click at [455, 221] on link "10" at bounding box center [461, 222] width 14 height 12
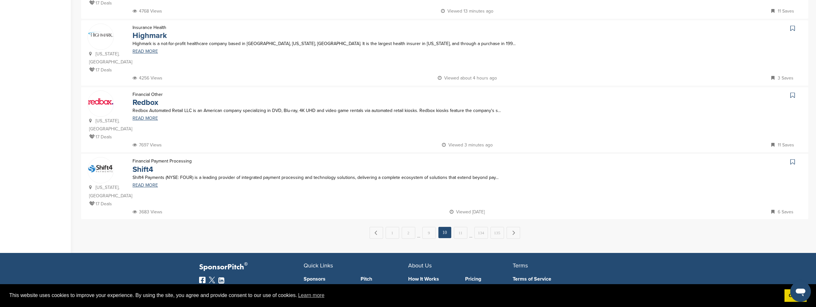
scroll to position [662, 0]
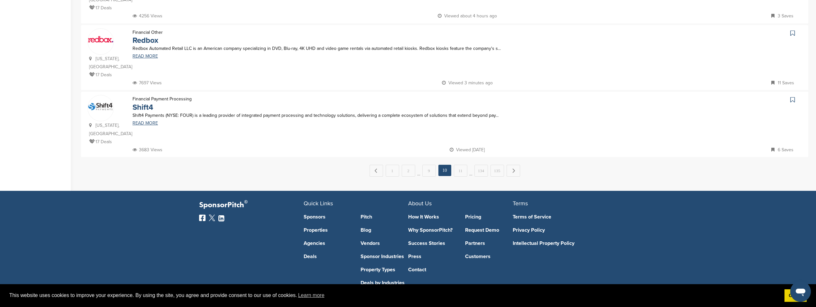
click at [457, 165] on link "11" at bounding box center [461, 171] width 14 height 12
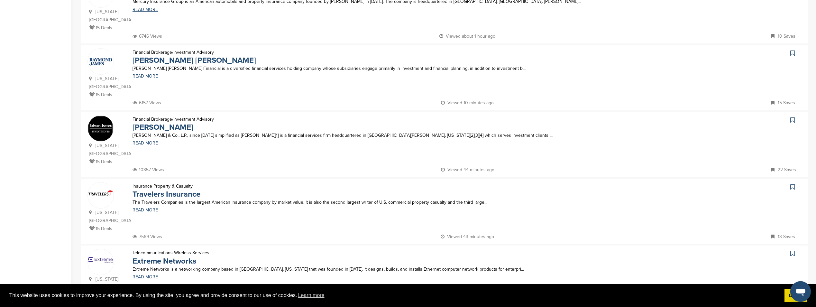
scroll to position [515, 0]
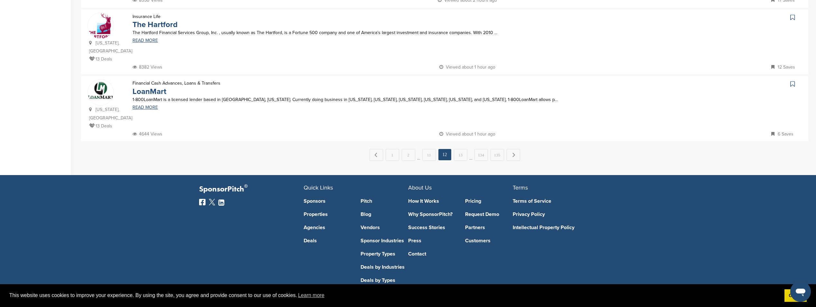
scroll to position [679, 0]
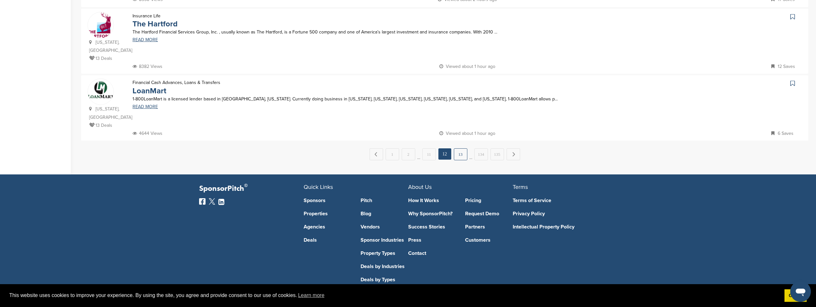
click at [462, 148] on link "13" at bounding box center [461, 154] width 14 height 12
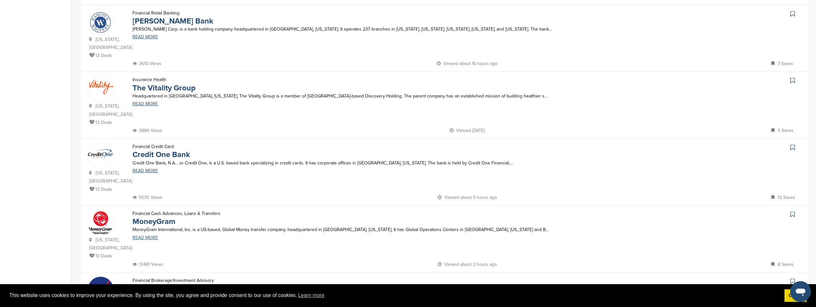
scroll to position [354, 0]
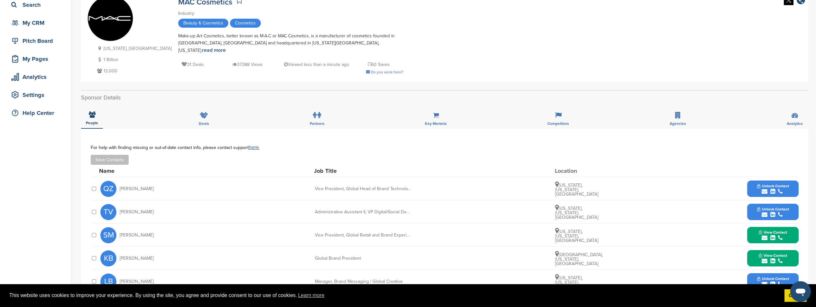
scroll to position [129, 0]
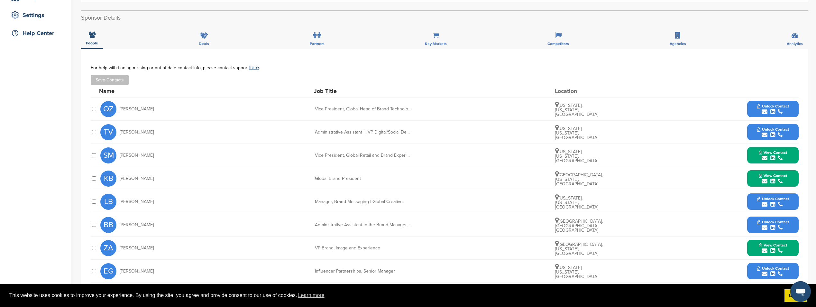
drag, startPoint x: 272, startPoint y: 187, endPoint x: 243, endPoint y: 190, distance: 29.5
click at [243, 190] on div "LB Lindsay Bishop Manager, Brand Messaging | Global Creative New York, New York…" at bounding box center [449, 201] width 698 height 23
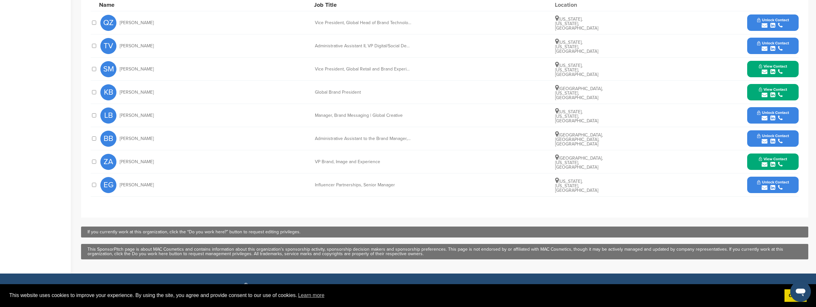
scroll to position [225, 0]
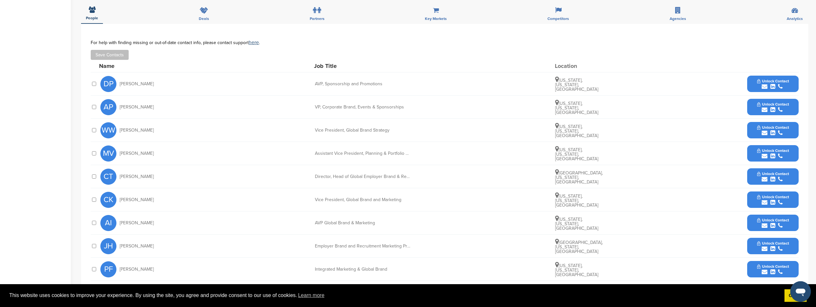
scroll to position [225, 0]
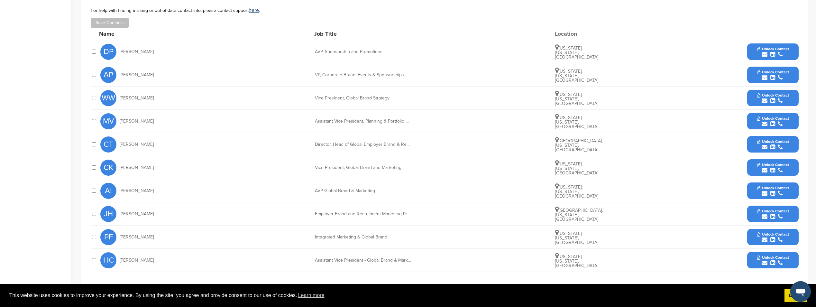
click at [766, 47] on span "Unlock Contact" at bounding box center [773, 49] width 32 height 5
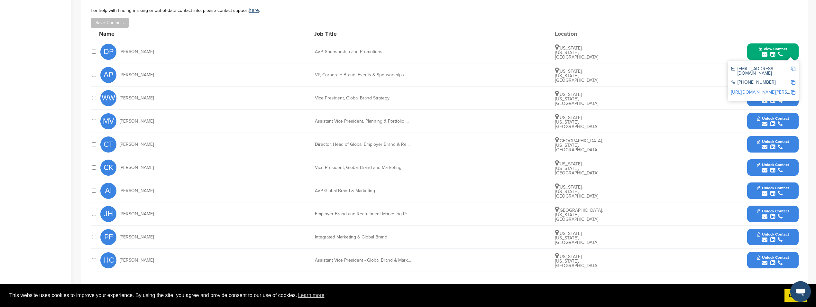
click at [764, 89] on link "[URL][DOMAIN_NAME][PERSON_NAME]" at bounding box center [770, 91] width 78 height 5
click at [792, 68] on img at bounding box center [793, 69] width 5 height 5
click at [692, 62] on div "DP Daniel Pincus AVP, Sponsorship and Promotions New York, New York, United Sta…" at bounding box center [449, 51] width 698 height 23
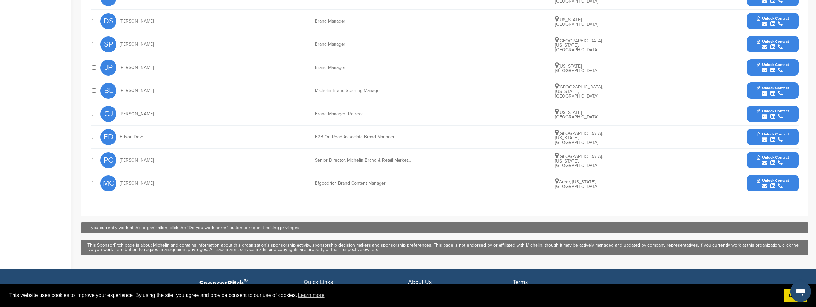
scroll to position [322, 0]
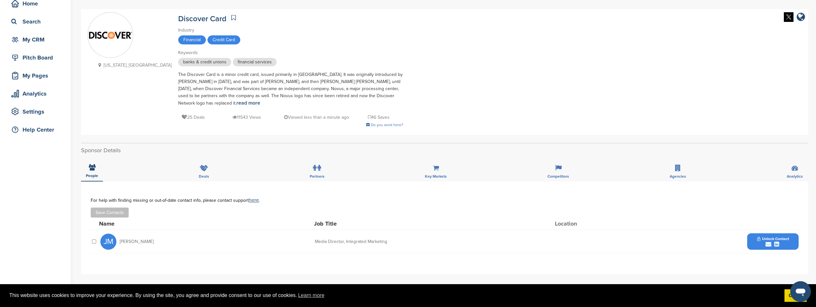
scroll to position [129, 0]
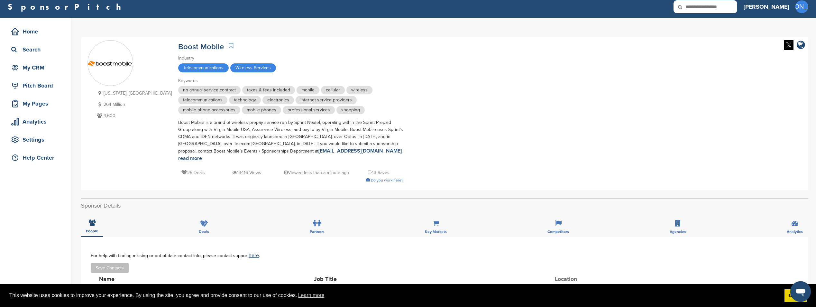
scroll to position [129, 0]
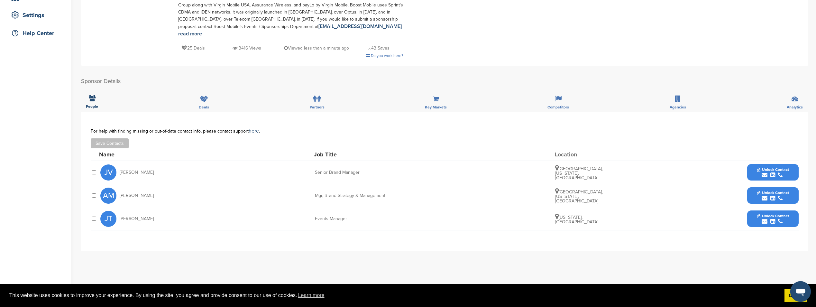
click at [771, 172] on icon "submit" at bounding box center [773, 175] width 5 height 6
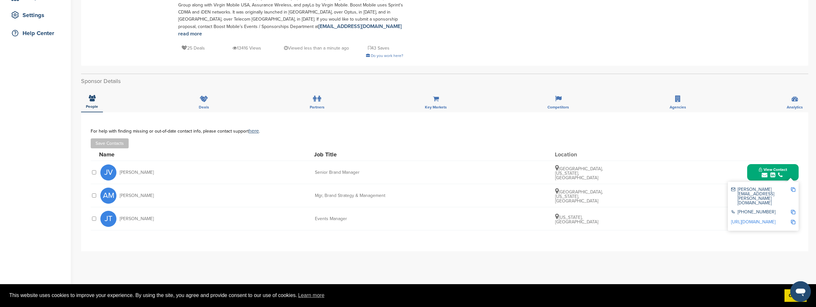
click at [761, 219] on link "http://www.linkedin.com/in/jack-verschleiser-33744b19b" at bounding box center [753, 221] width 44 height 5
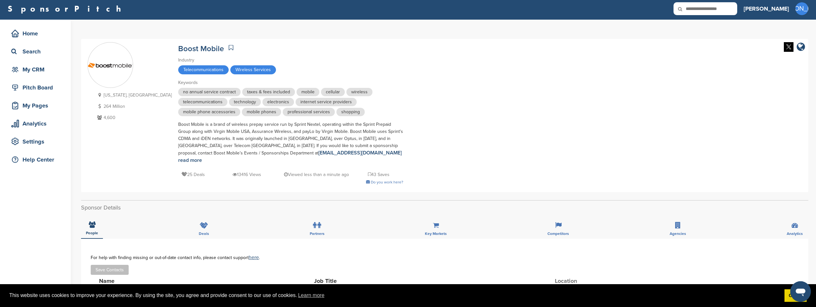
scroll to position [0, 0]
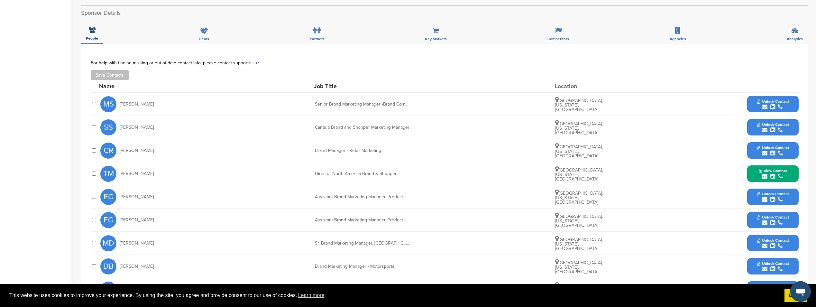
scroll to position [225, 0]
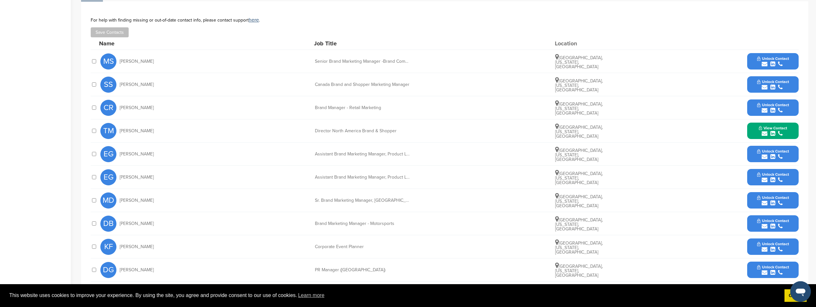
click at [771, 56] on span "Unlock Contact" at bounding box center [773, 58] width 32 height 5
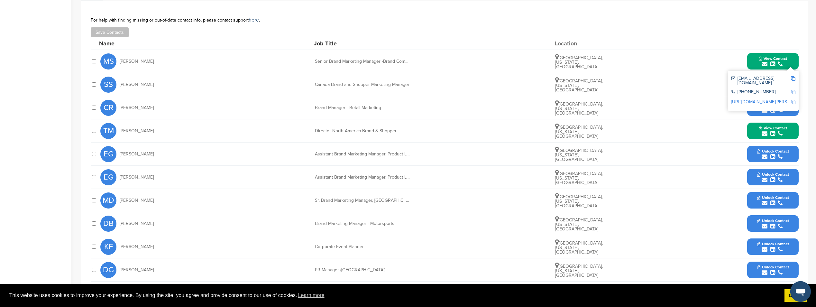
click at [750, 99] on link "http://www.linkedin.com/in/maria-smith-b5a4092" at bounding box center [770, 101] width 78 height 5
click at [793, 76] on img at bounding box center [793, 78] width 5 height 5
click at [760, 99] on link "http://www.linkedin.com/in/maria-smith-b5a4092" at bounding box center [770, 101] width 78 height 5
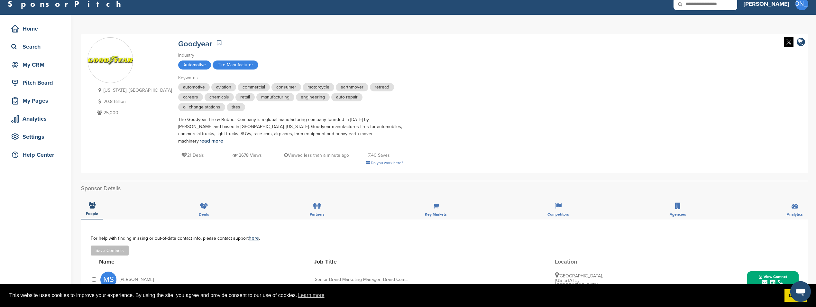
scroll to position [0, 0]
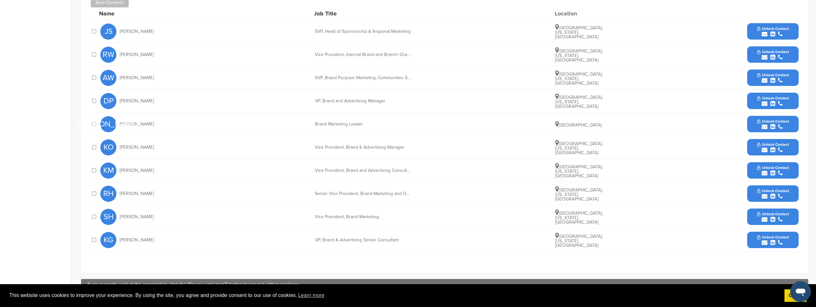
scroll to position [225, 0]
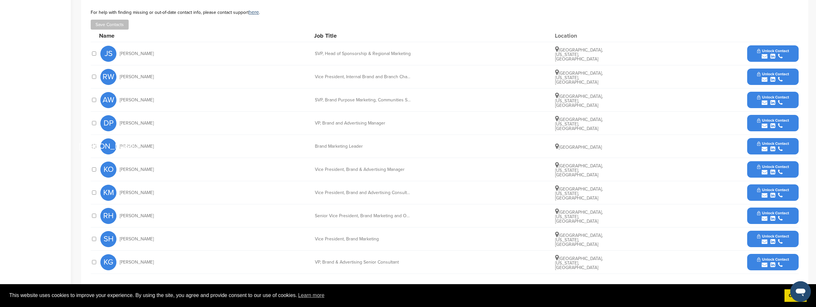
click at [768, 55] on div "submit" at bounding box center [773, 56] width 32 height 6
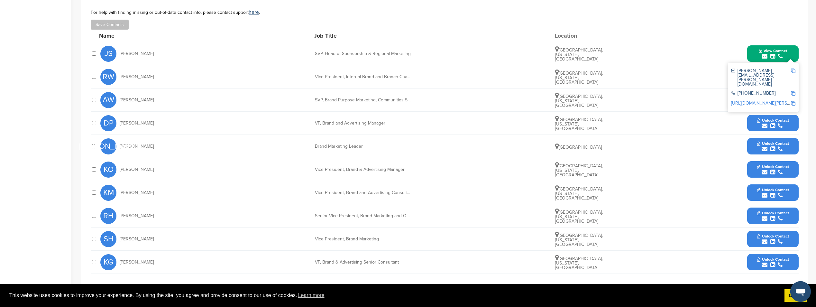
click at [763, 100] on link "[URL][DOMAIN_NAME][PERSON_NAME]" at bounding box center [770, 102] width 78 height 5
click at [793, 72] on img at bounding box center [793, 71] width 5 height 5
